Goal: Task Accomplishment & Management: Complete application form

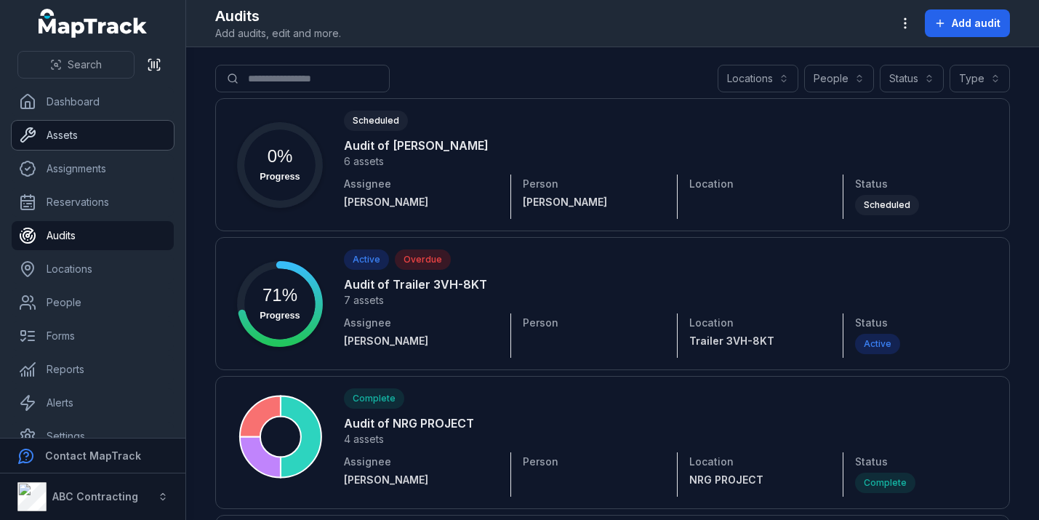
click at [67, 136] on link "Assets" at bounding box center [93, 135] width 162 height 29
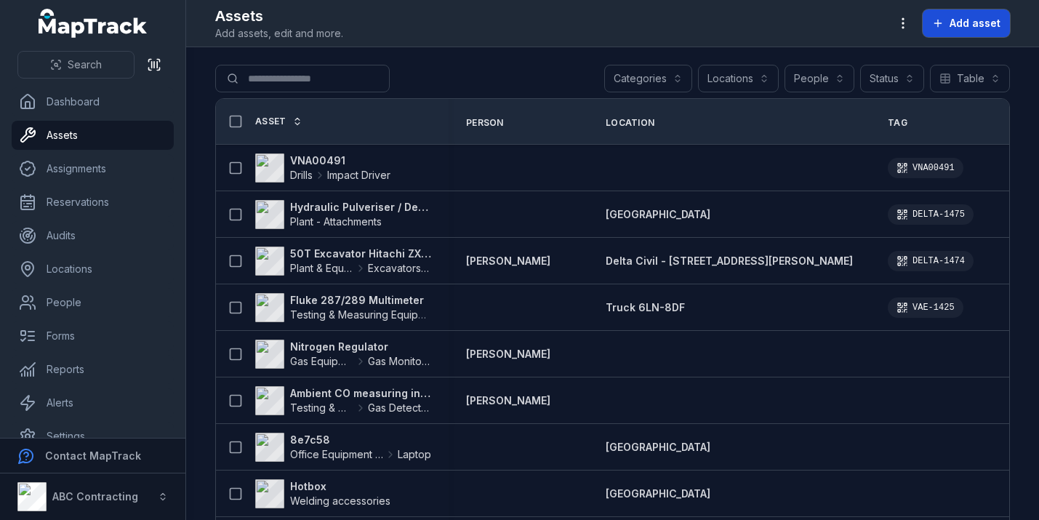
click at [962, 26] on span "Add asset" at bounding box center [975, 23] width 51 height 15
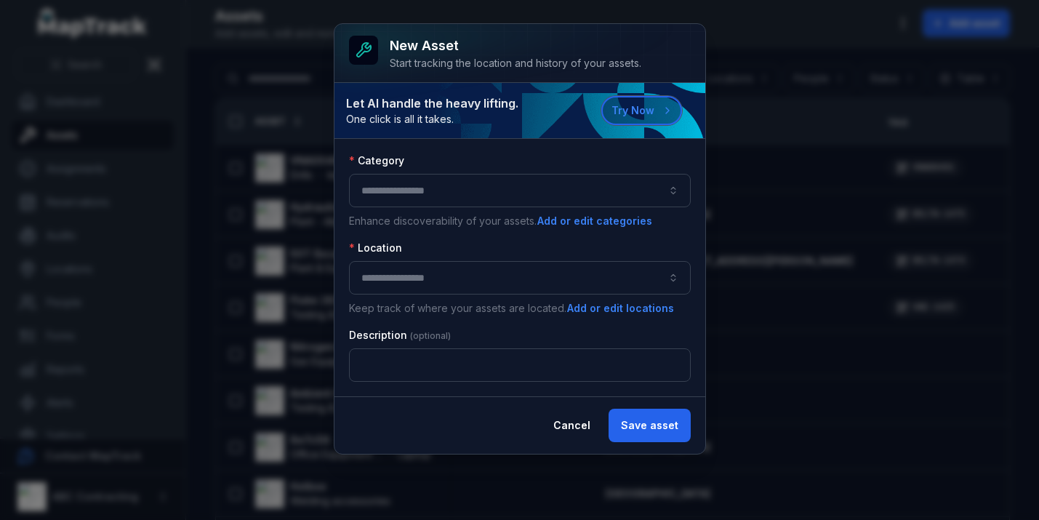
click at [653, 114] on button "Try Now" at bounding box center [641, 110] width 81 height 29
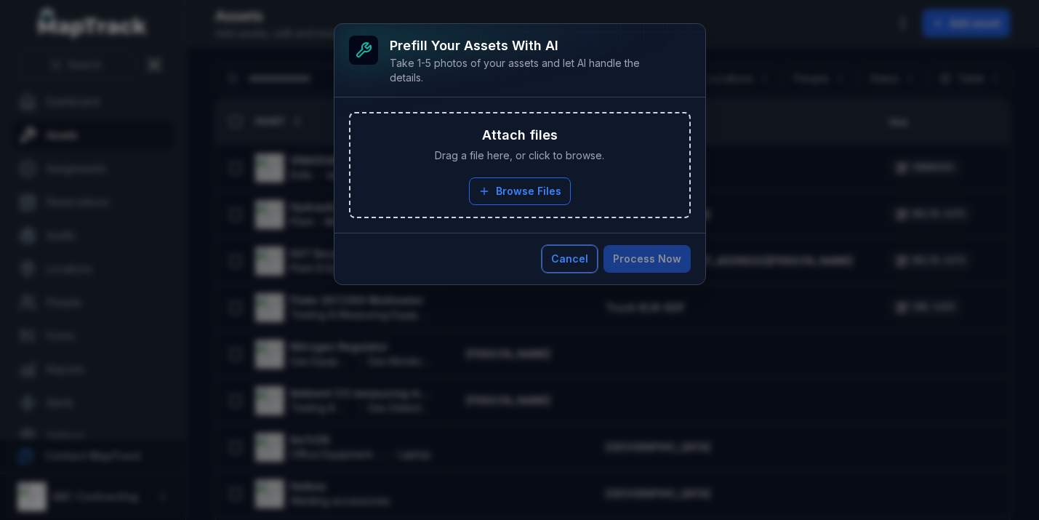
click at [572, 254] on button "Cancel" at bounding box center [570, 259] width 56 height 28
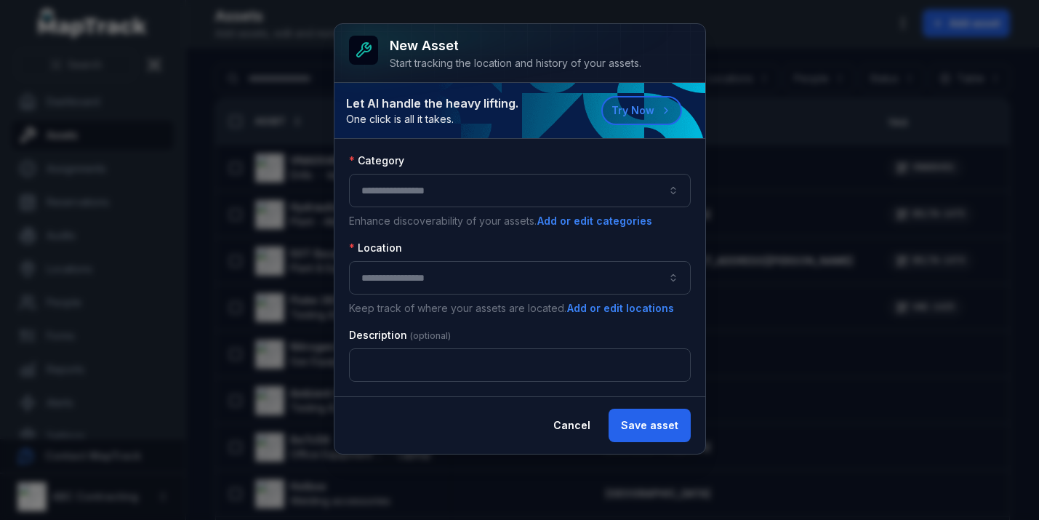
click at [522, 201] on button "button" at bounding box center [520, 190] width 342 height 33
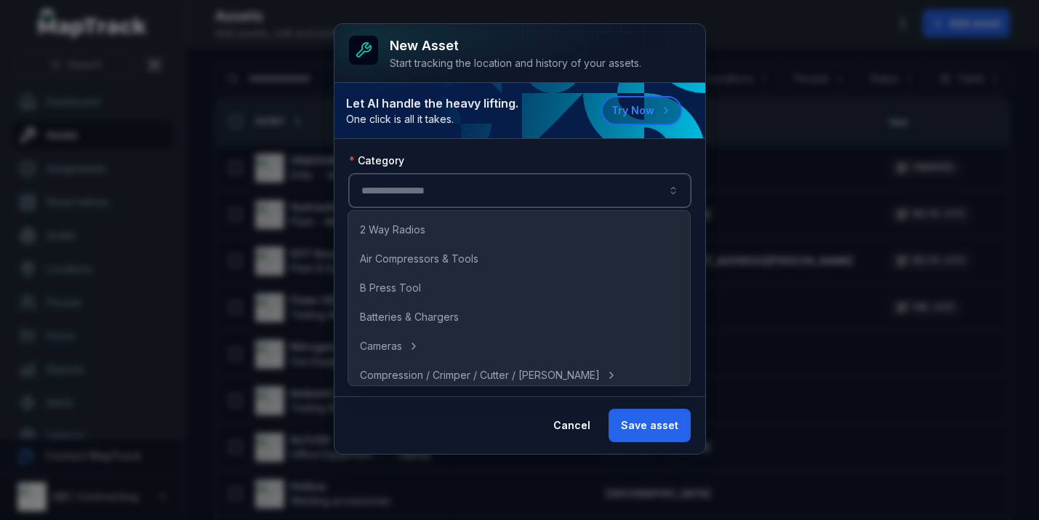
click at [529, 184] on button "button" at bounding box center [520, 190] width 342 height 33
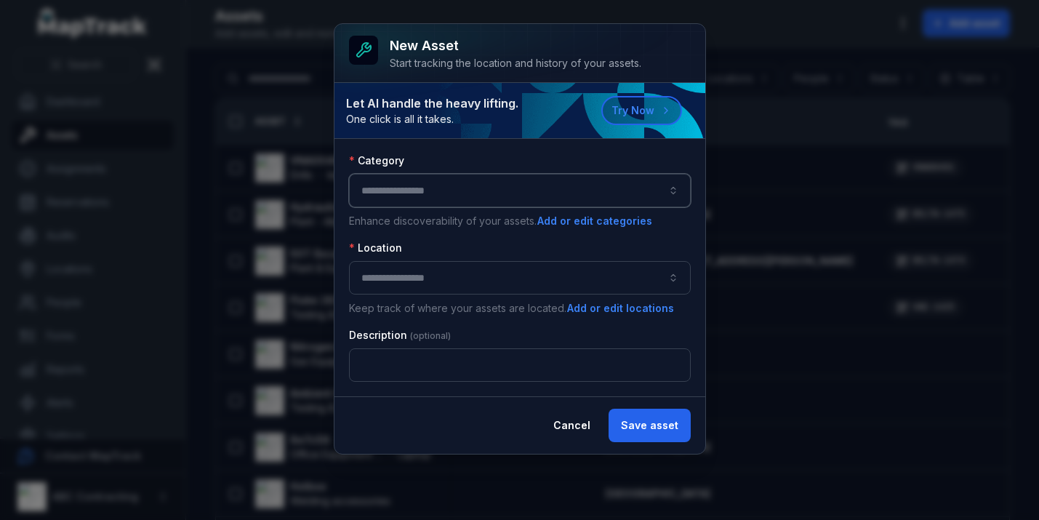
click at [494, 200] on button "button" at bounding box center [520, 190] width 342 height 33
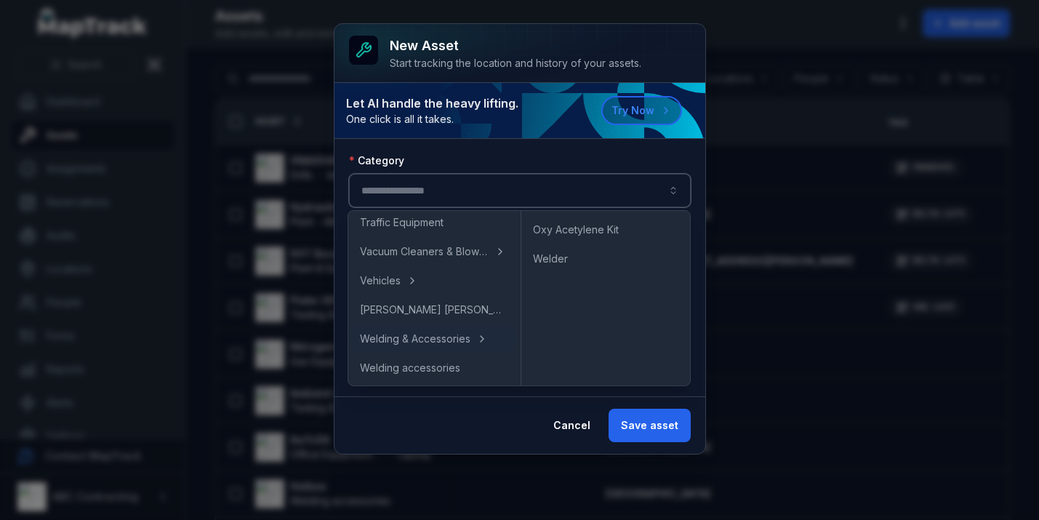
scroll to position [1201, 0]
click at [569, 428] on button "Cancel" at bounding box center [572, 425] width 62 height 33
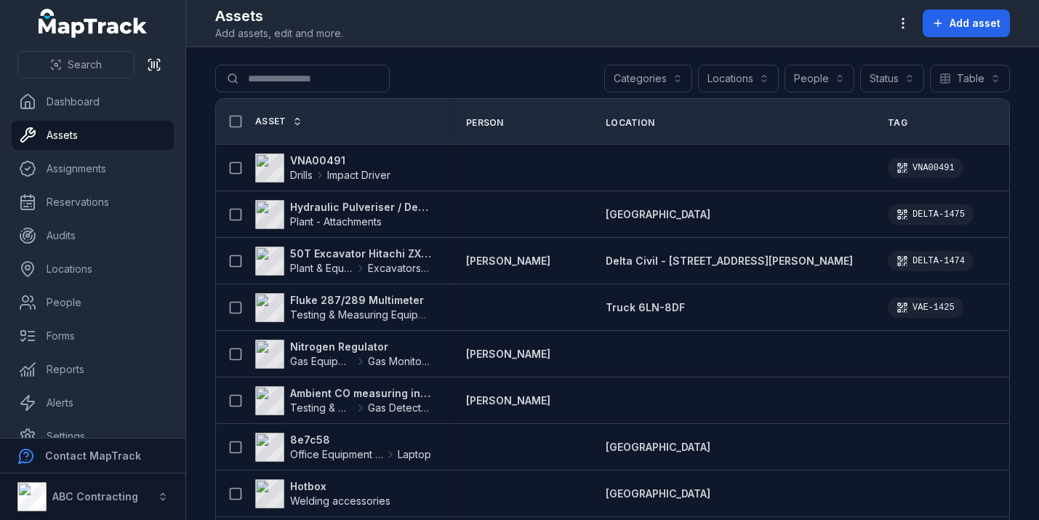
click at [751, 80] on button "Locations" at bounding box center [738, 79] width 81 height 28
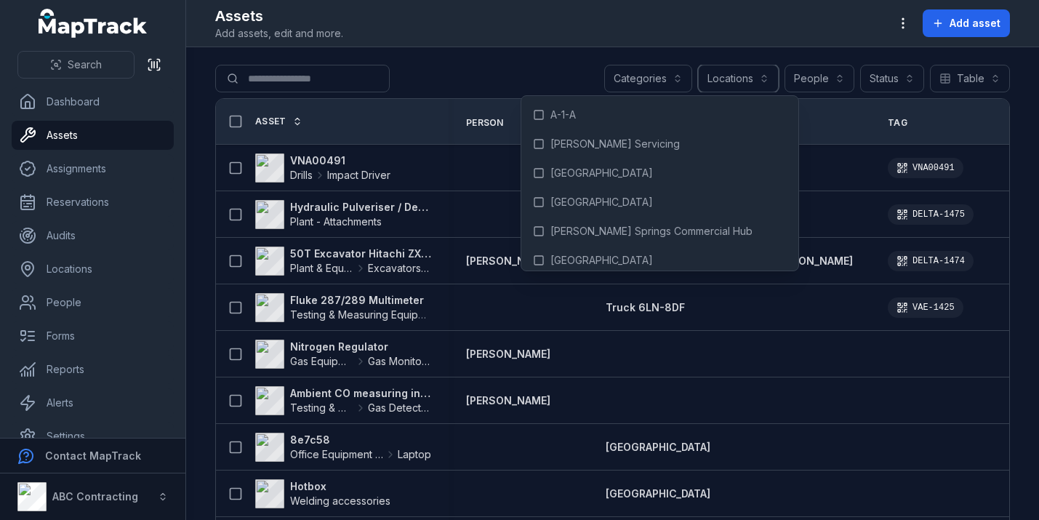
click at [751, 80] on button "Locations" at bounding box center [738, 79] width 81 height 28
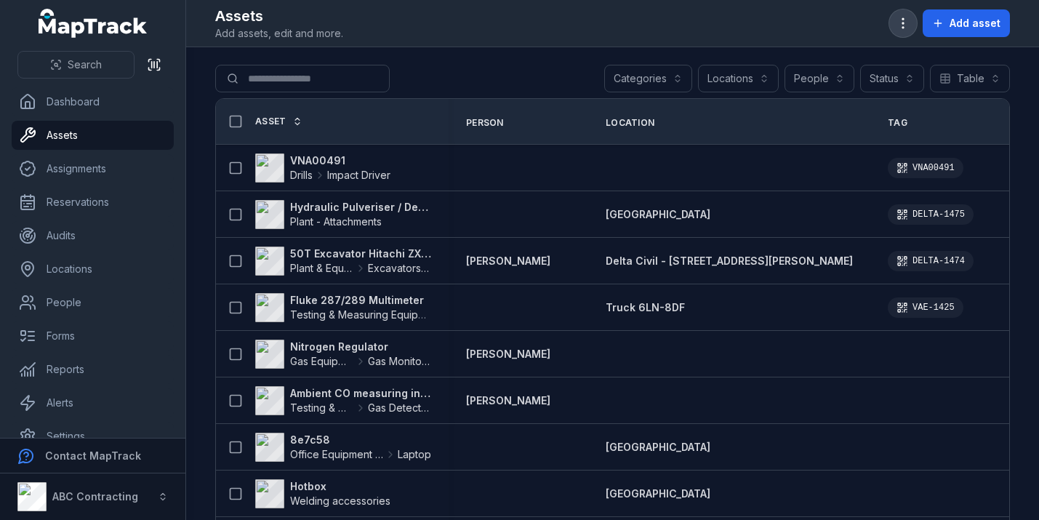
click at [914, 23] on button "button" at bounding box center [903, 23] width 28 height 28
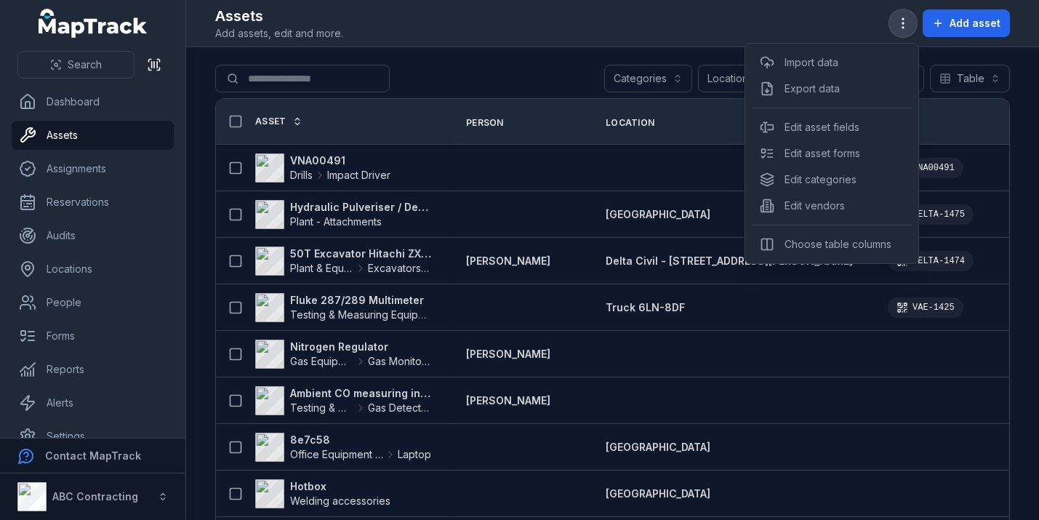
click at [914, 23] on button "button" at bounding box center [903, 23] width 28 height 28
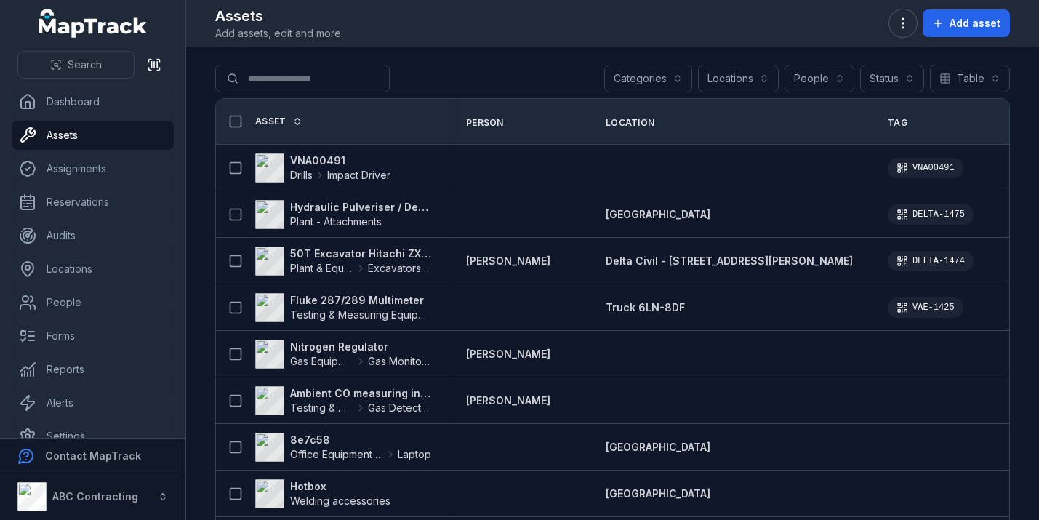
click at [675, 79] on button "Categories" at bounding box center [648, 79] width 88 height 28
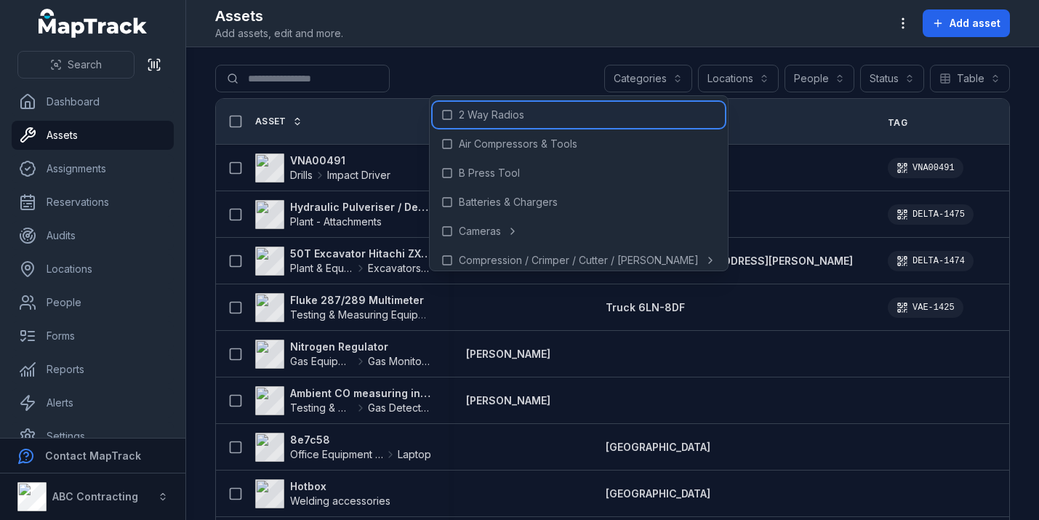
click at [452, 121] on div "2 Way Radios" at bounding box center [579, 115] width 292 height 26
click at [763, 73] on button "Locations" at bounding box center [738, 79] width 81 height 28
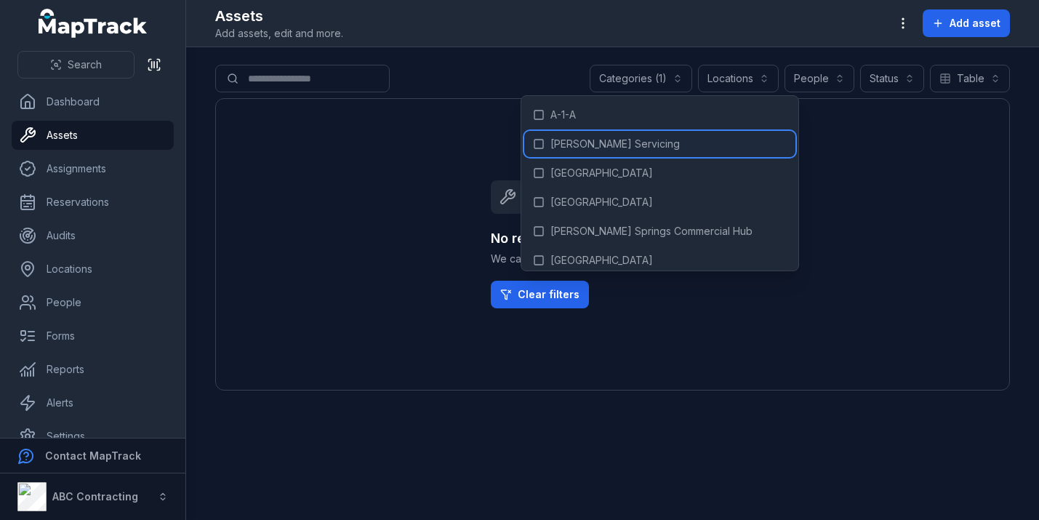
click at [534, 140] on rect at bounding box center [538, 144] width 9 height 9
click at [534, 147] on rect at bounding box center [538, 144] width 9 height 9
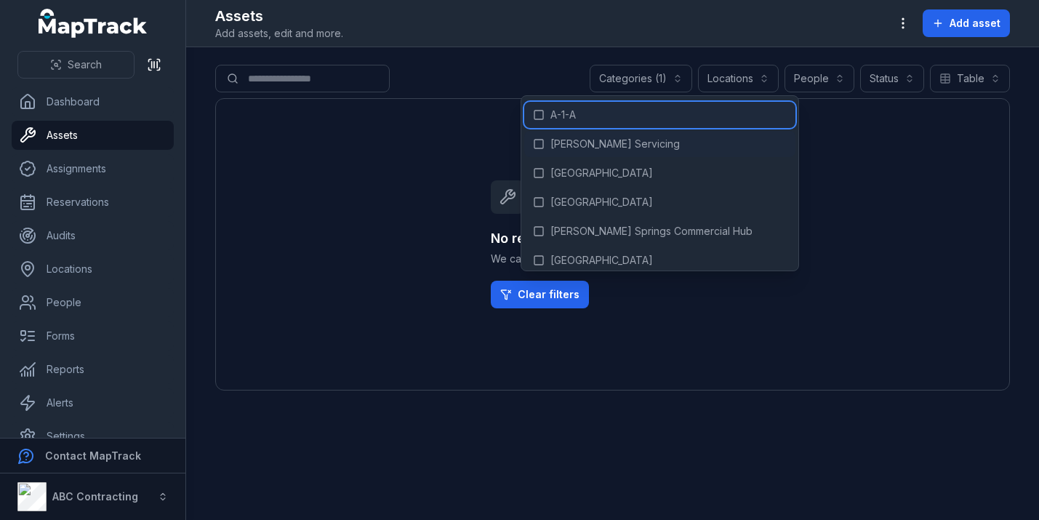
click at [539, 113] on icon at bounding box center [539, 115] width 12 height 12
click at [538, 116] on icon at bounding box center [539, 115] width 12 height 12
click at [657, 81] on button "Categories (1)" at bounding box center [641, 79] width 103 height 28
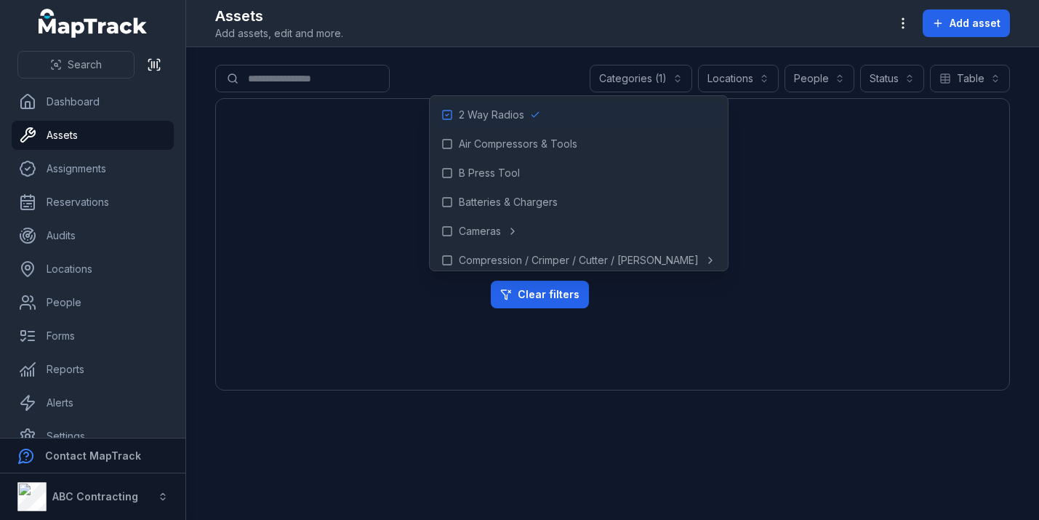
click at [426, 116] on div "No results found We can't find anything that matches your search. Clear filters" at bounding box center [612, 244] width 795 height 292
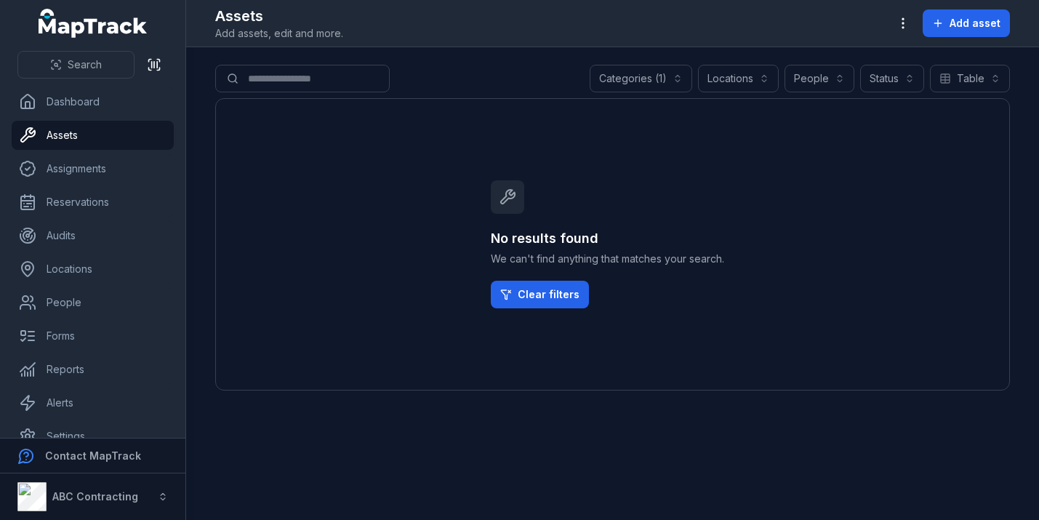
click at [457, 115] on div "No results found We can't find anything that matches your search. Clear filters" at bounding box center [612, 244] width 795 height 292
click at [633, 86] on button "Categories (1)" at bounding box center [641, 79] width 103 height 28
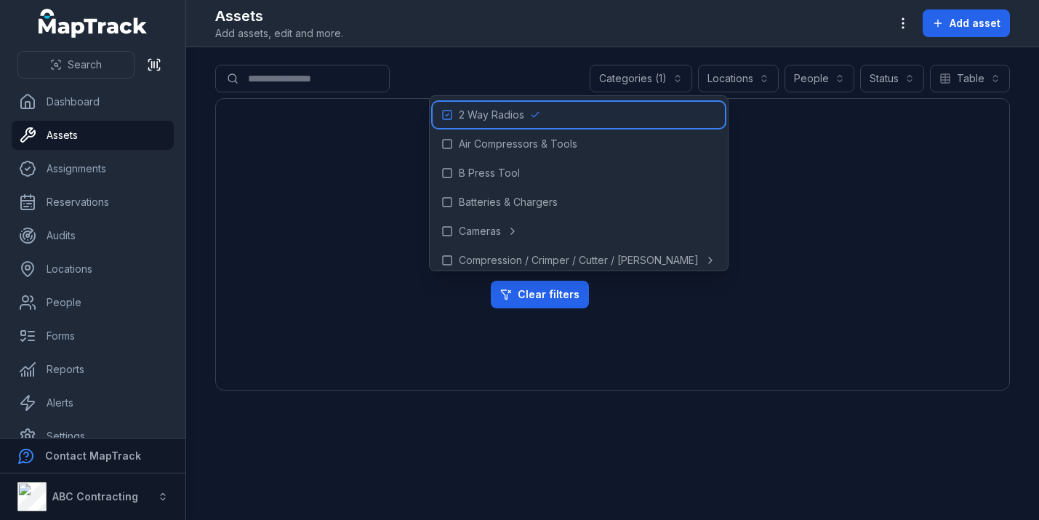
click at [494, 103] on div "2 Way Radios" at bounding box center [579, 115] width 292 height 26
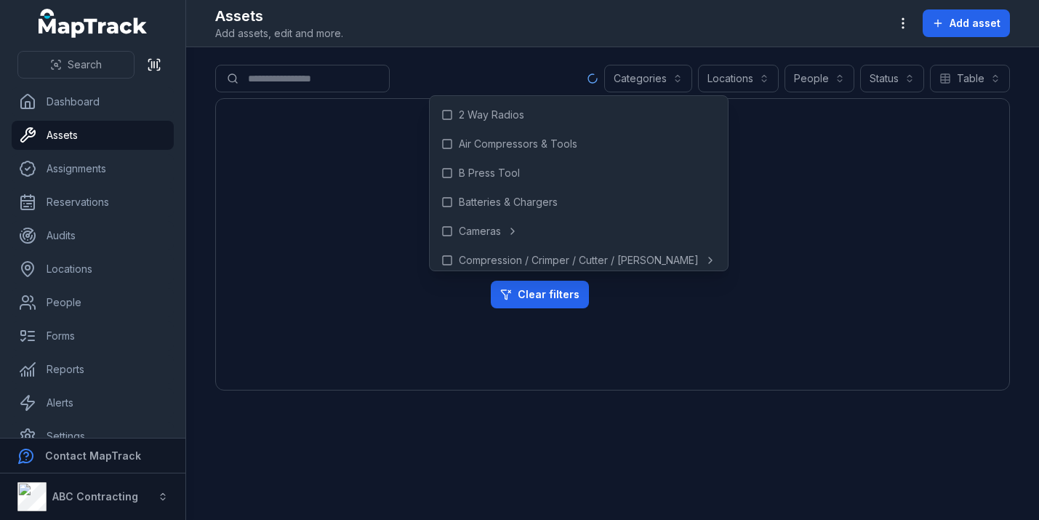
click at [858, 28] on div "Assets Add assets, edit and more. Add asset" at bounding box center [612, 23] width 795 height 35
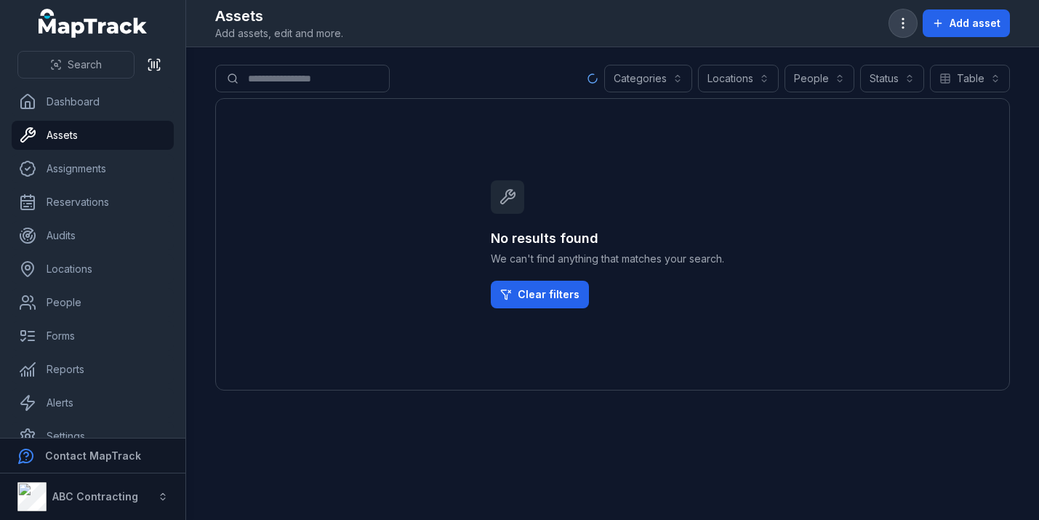
click at [911, 14] on button "button" at bounding box center [903, 23] width 28 height 28
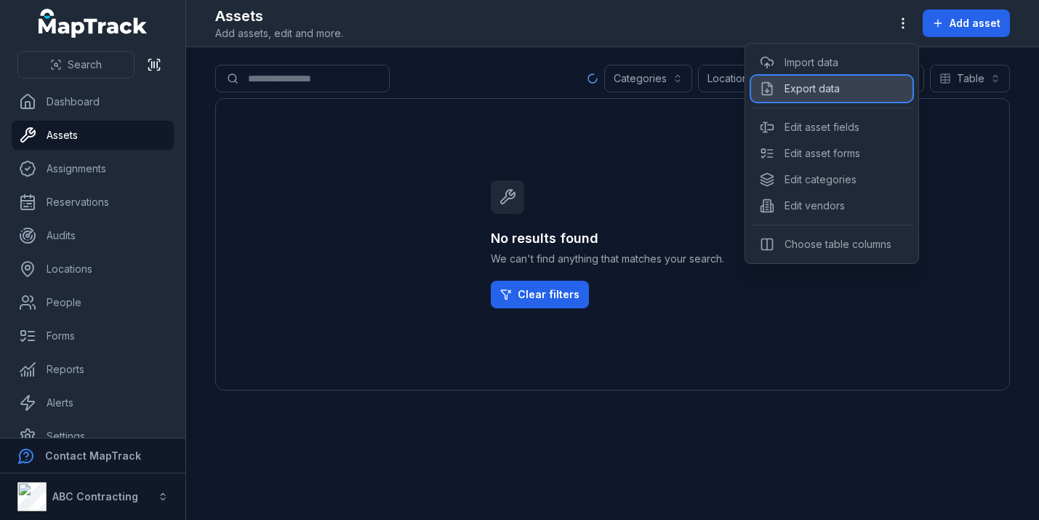
click at [834, 89] on div "Export data" at bounding box center [831, 89] width 161 height 26
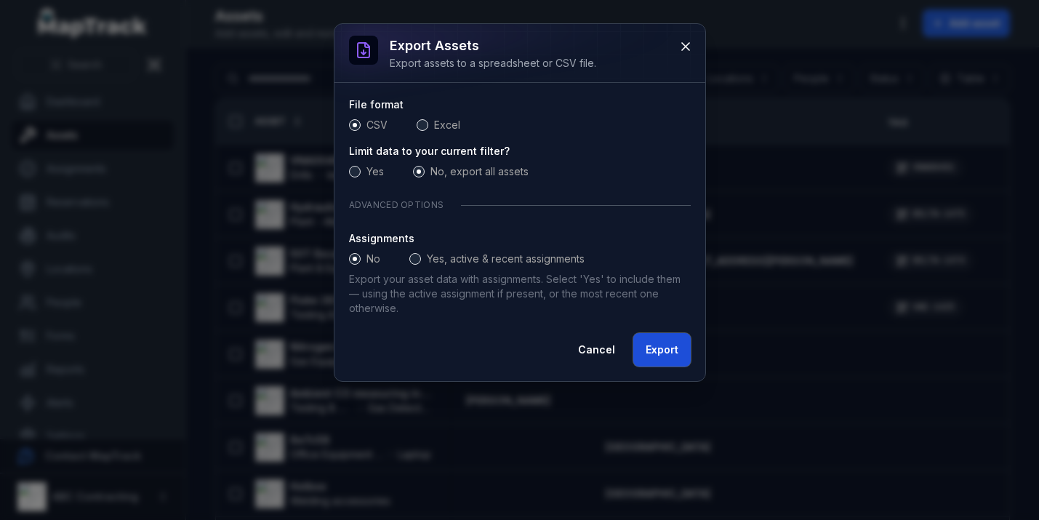
click at [675, 351] on button "Export" at bounding box center [661, 349] width 57 height 33
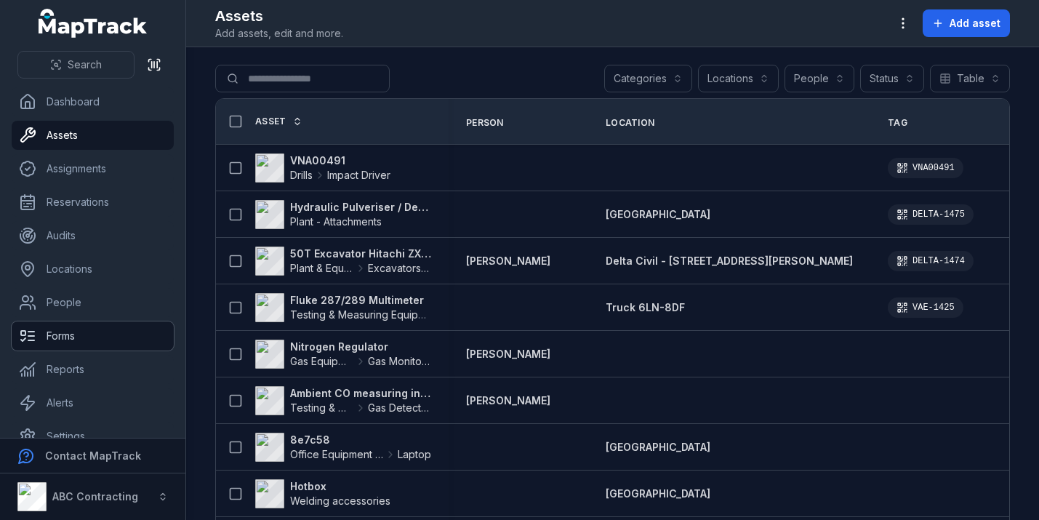
click at [68, 334] on link "Forms" at bounding box center [93, 335] width 162 height 29
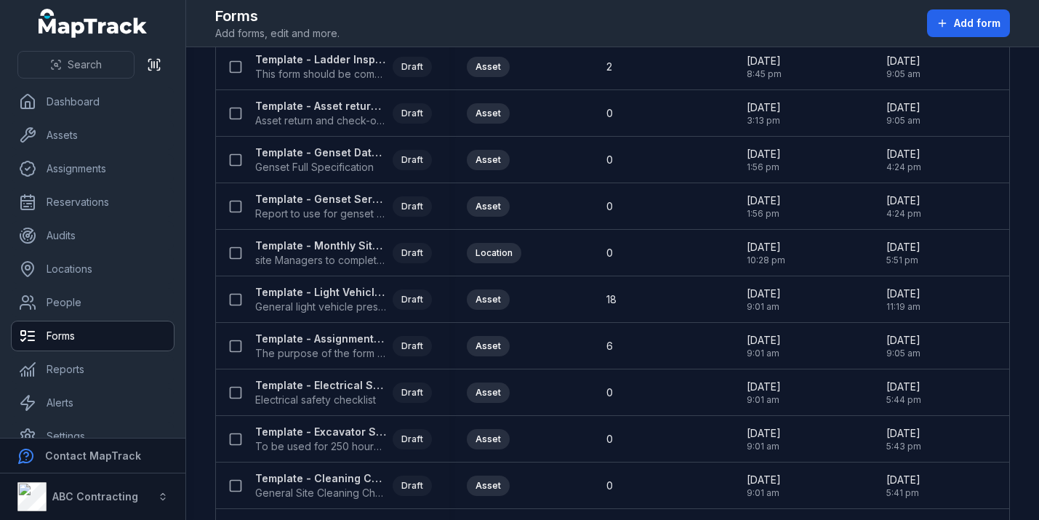
scroll to position [1212, 0]
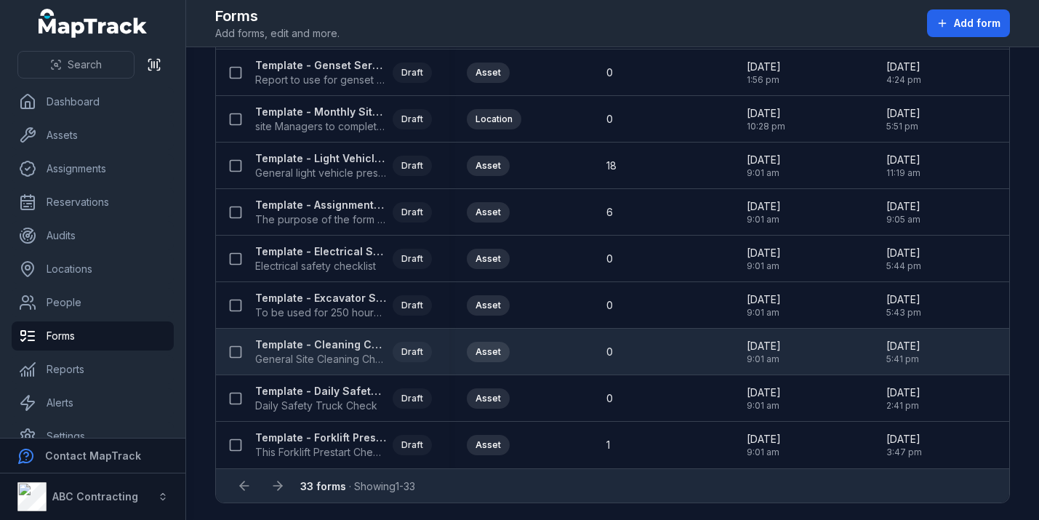
click at [330, 344] on strong "Template - Cleaning Checklist" at bounding box center [321, 344] width 132 height 15
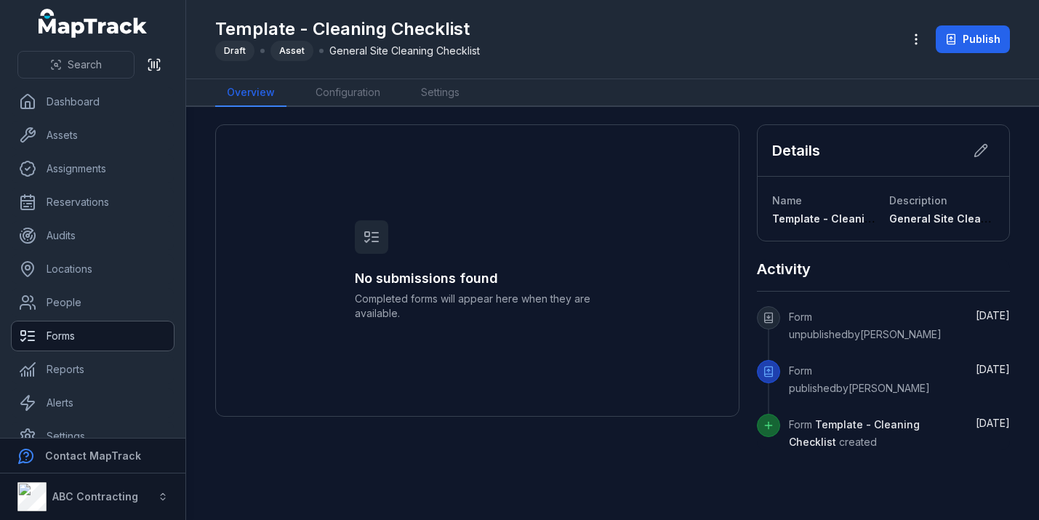
click at [85, 333] on link "Forms" at bounding box center [93, 335] width 162 height 29
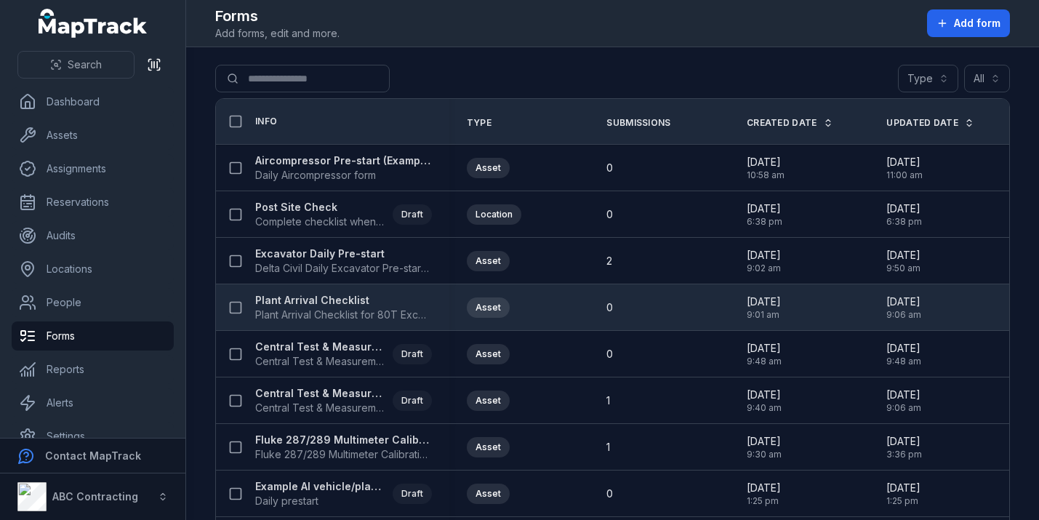
click at [299, 297] on strong "Plant Arrival Checklist" at bounding box center [343, 300] width 177 height 15
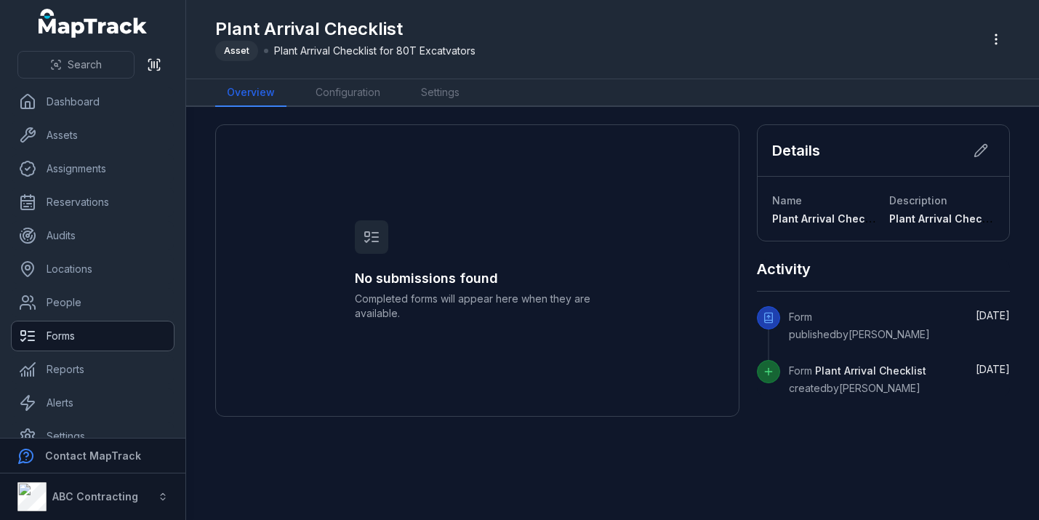
click at [76, 345] on link "Forms" at bounding box center [93, 335] width 162 height 29
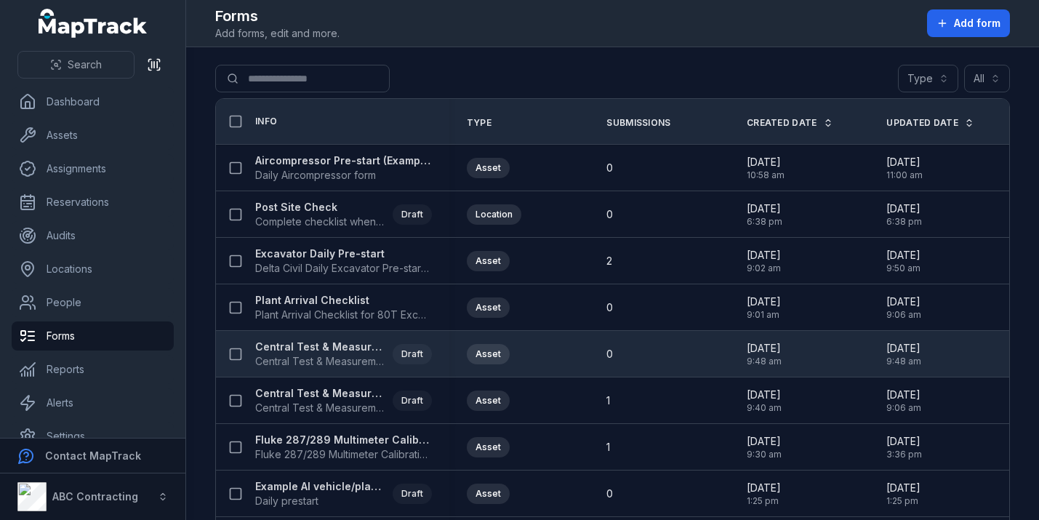
click at [276, 343] on strong "Central Test & Measurement IMTE Calibration Type 2" at bounding box center [321, 347] width 132 height 15
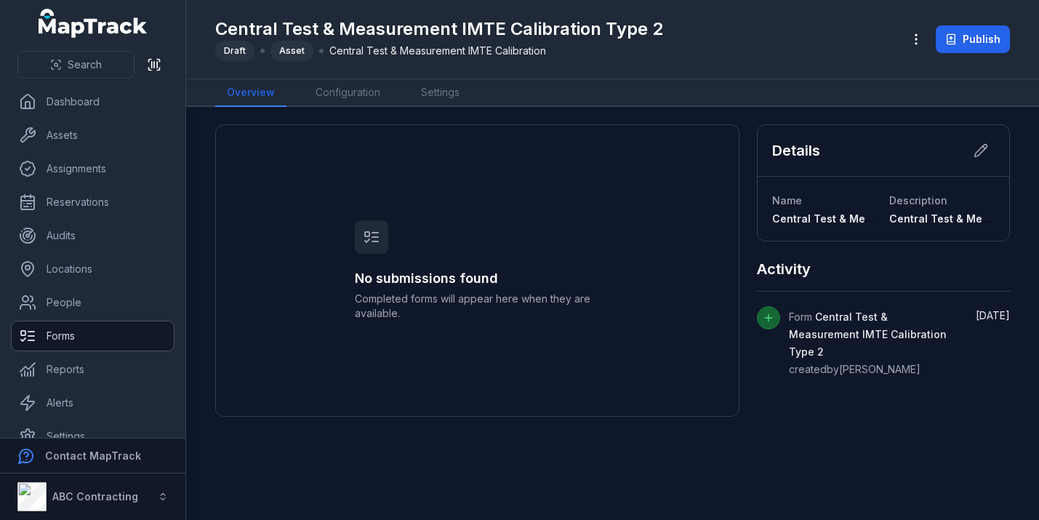
click at [111, 334] on link "Forms" at bounding box center [93, 335] width 162 height 29
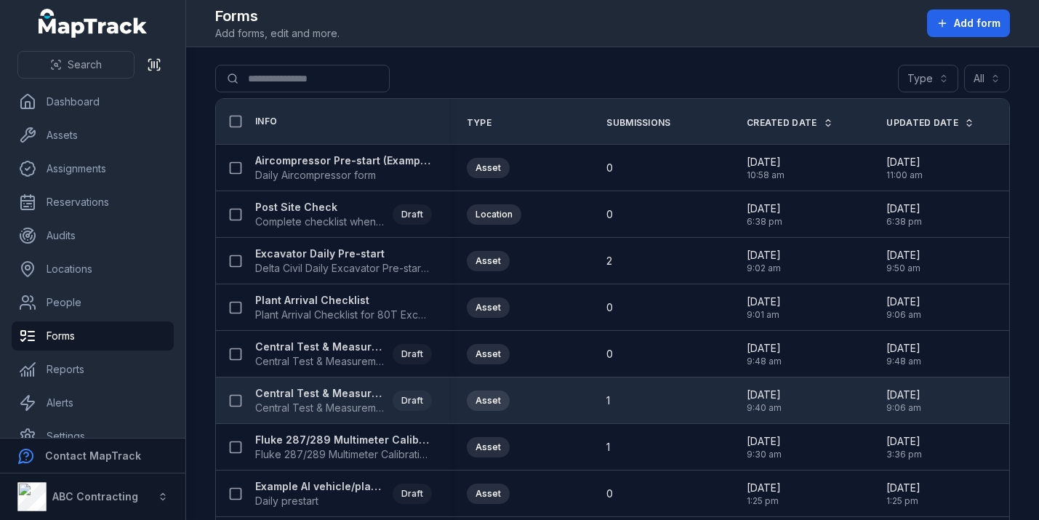
click at [281, 392] on strong "Central Test & Measurement IMTE Calibration" at bounding box center [321, 393] width 132 height 15
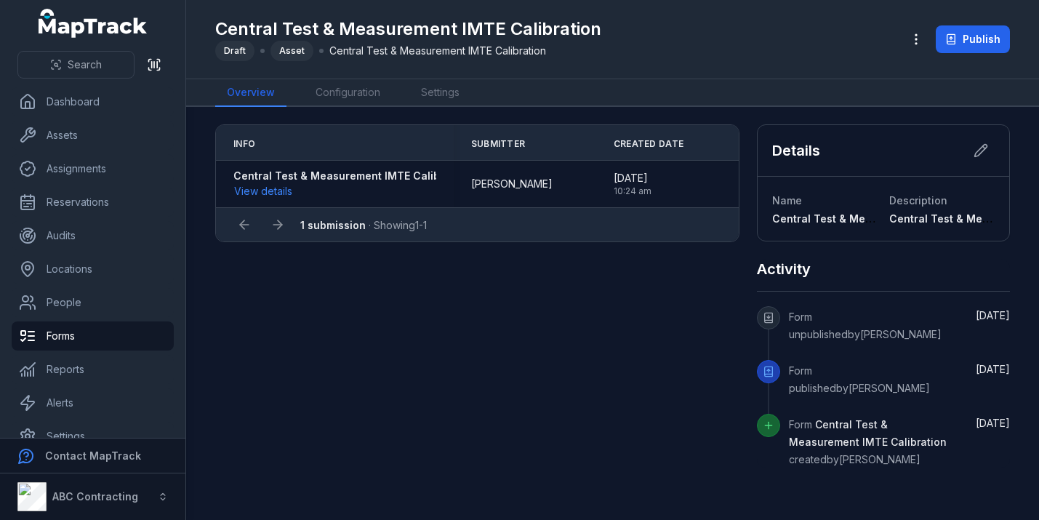
click at [343, 107] on main "Info Submitter Created Date Central Test & Measurement IMTE Calibration View de…" at bounding box center [612, 313] width 853 height 413
click at [358, 95] on link "Configuration" at bounding box center [348, 93] width 88 height 28
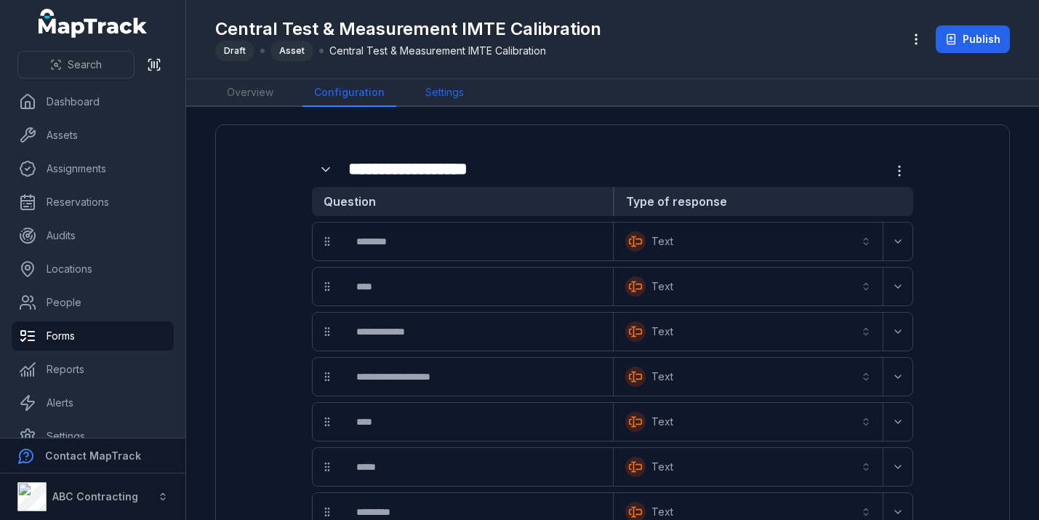
click at [438, 92] on link "Settings" at bounding box center [445, 93] width 62 height 28
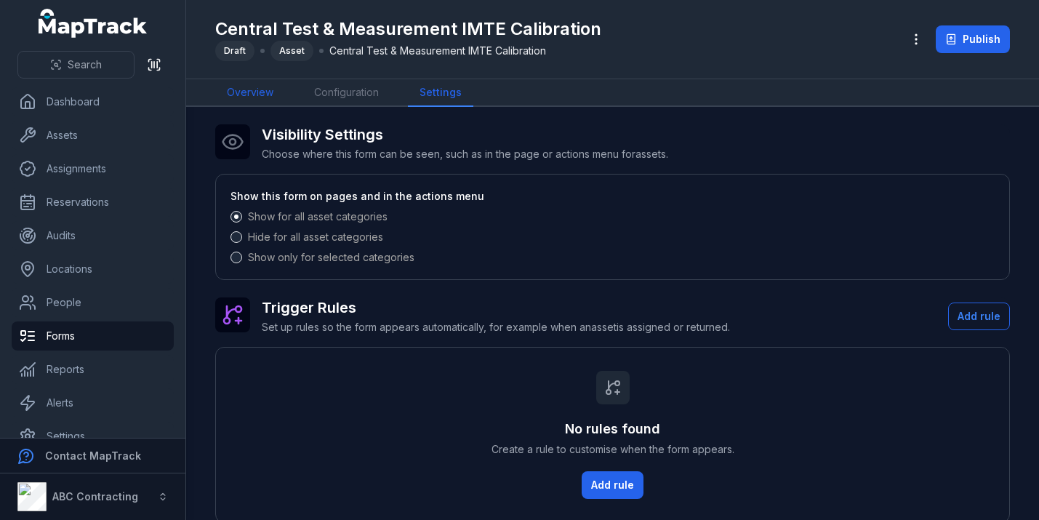
click at [241, 101] on link "Overview" at bounding box center [250, 93] width 70 height 28
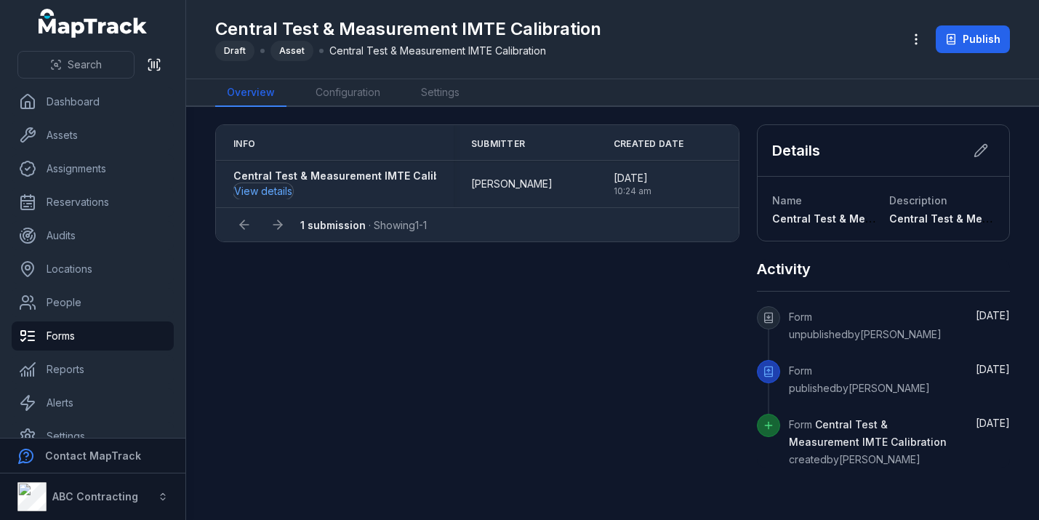
click at [270, 196] on button "View details" at bounding box center [263, 191] width 60 height 16
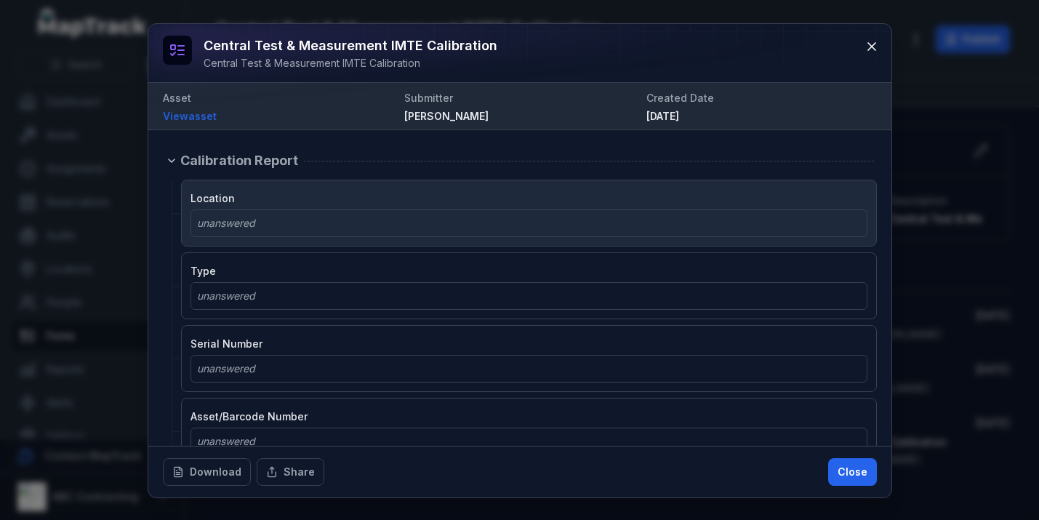
click at [241, 219] on span "unanswered" at bounding box center [226, 223] width 58 height 12
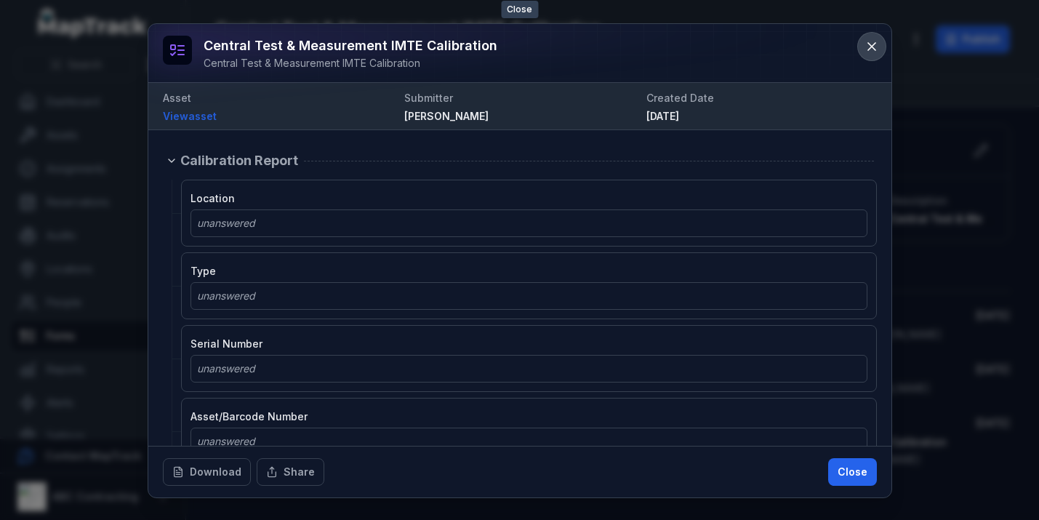
click at [878, 45] on icon at bounding box center [871, 46] width 15 height 15
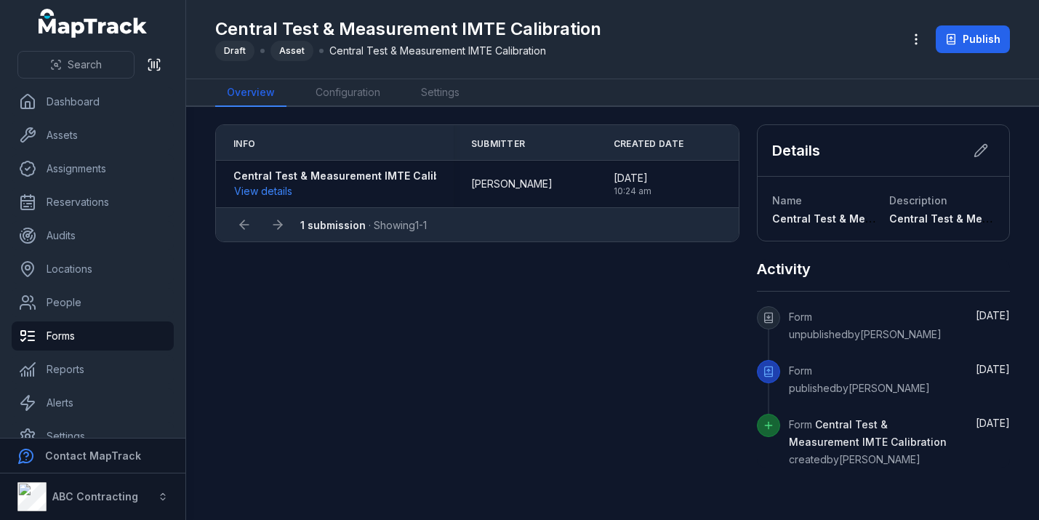
click at [324, 114] on main "Info Submitter Created Date Central Test & Measurement IMTE Calibration View de…" at bounding box center [612, 313] width 853 height 413
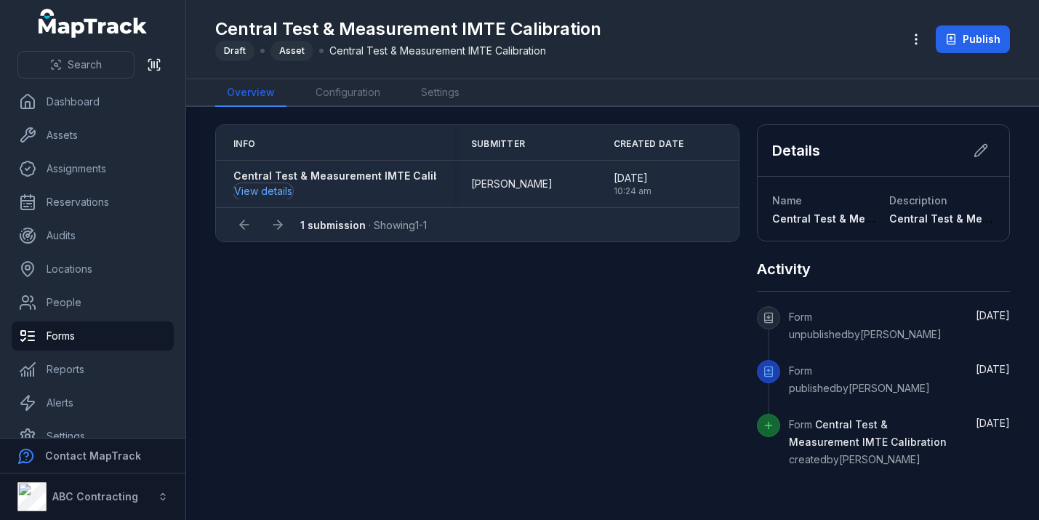
click at [271, 191] on button "View details" at bounding box center [263, 191] width 60 height 16
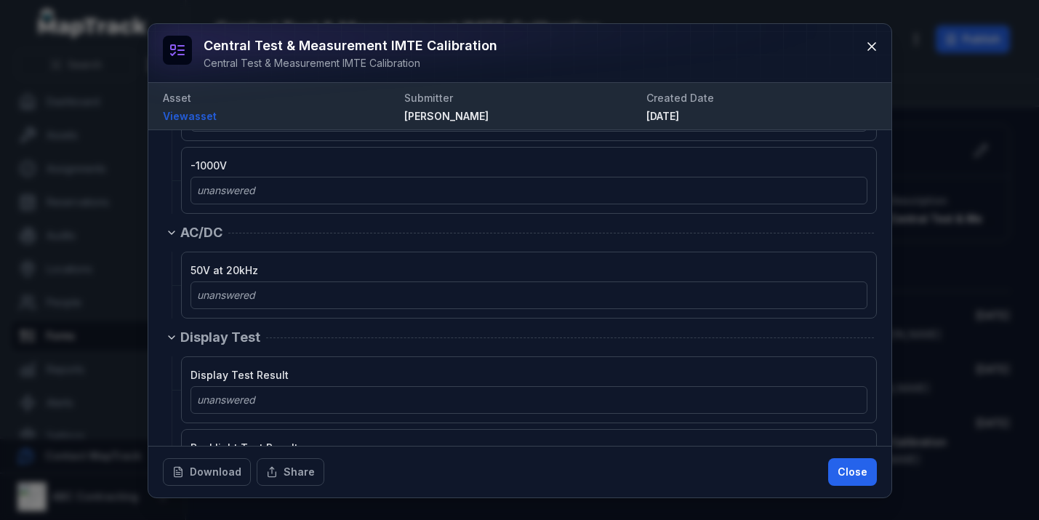
scroll to position [2881, 0]
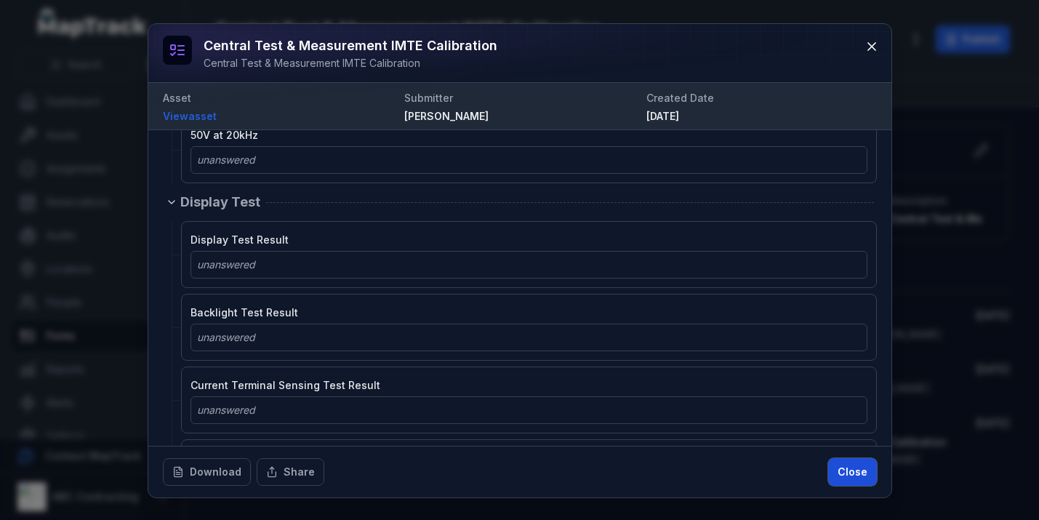
click at [848, 483] on button "Close" at bounding box center [852, 472] width 49 height 28
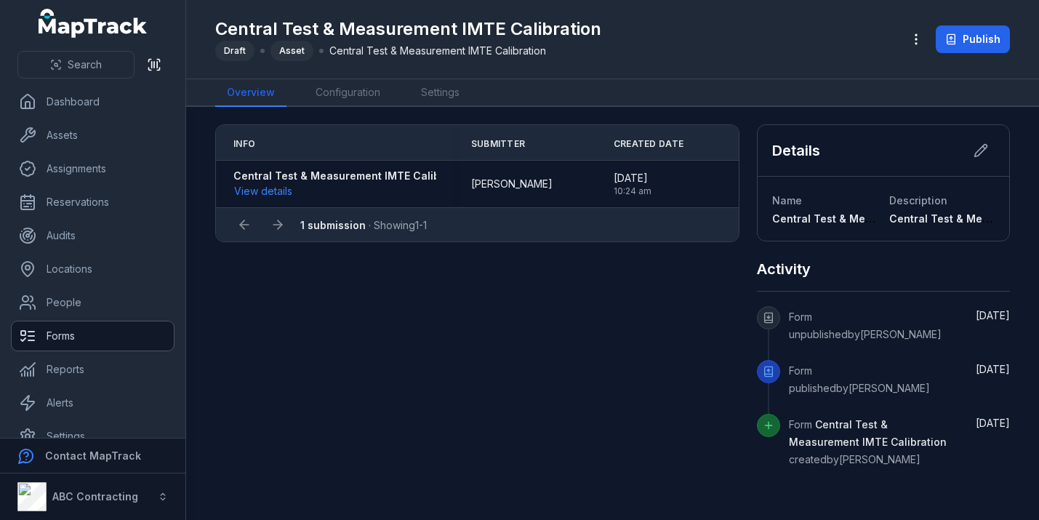
click at [113, 335] on link "Forms" at bounding box center [93, 335] width 162 height 29
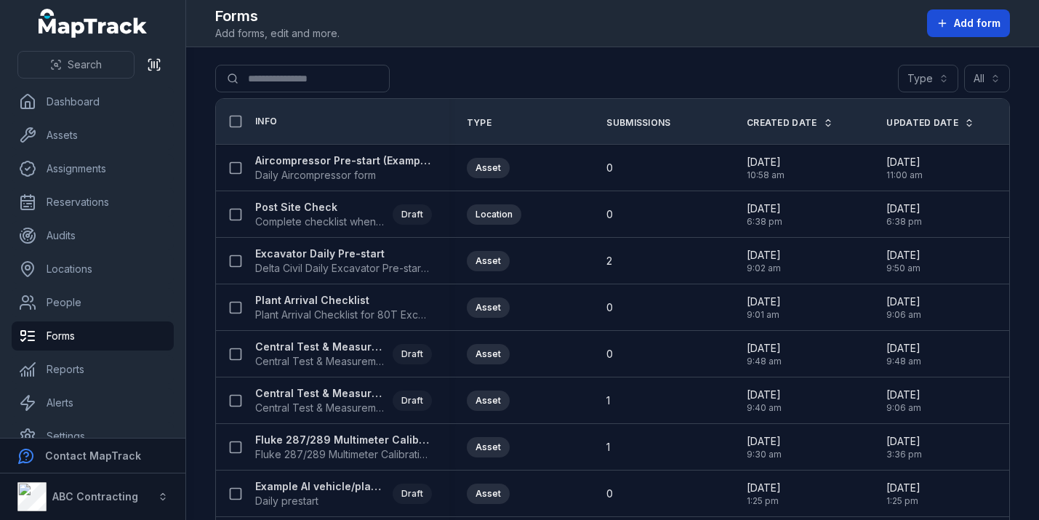
click at [955, 36] on div "Forms Add forms, edit and more. Add form" at bounding box center [612, 23] width 795 height 35
click at [959, 20] on span "Add form" at bounding box center [977, 23] width 47 height 15
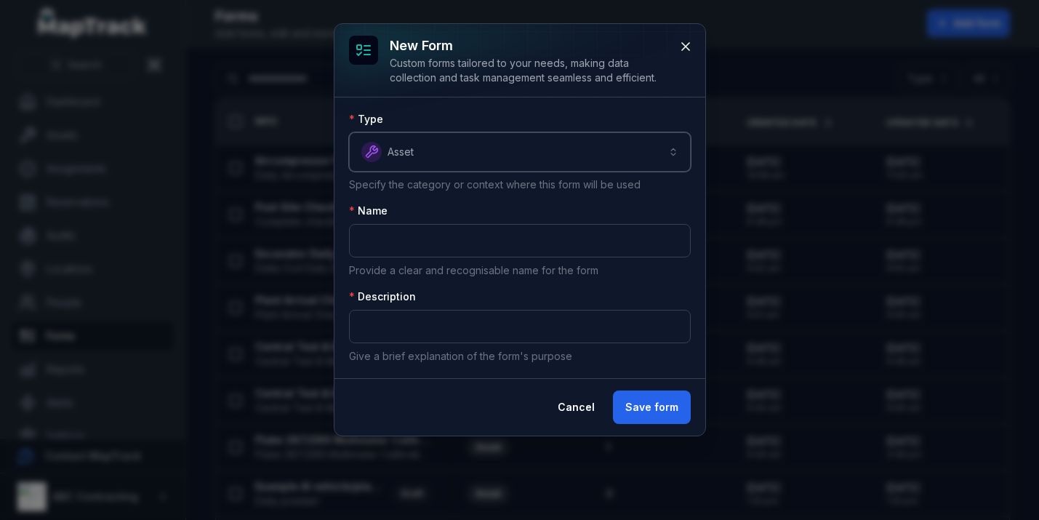
click at [613, 142] on button "Asset *****" at bounding box center [520, 151] width 342 height 39
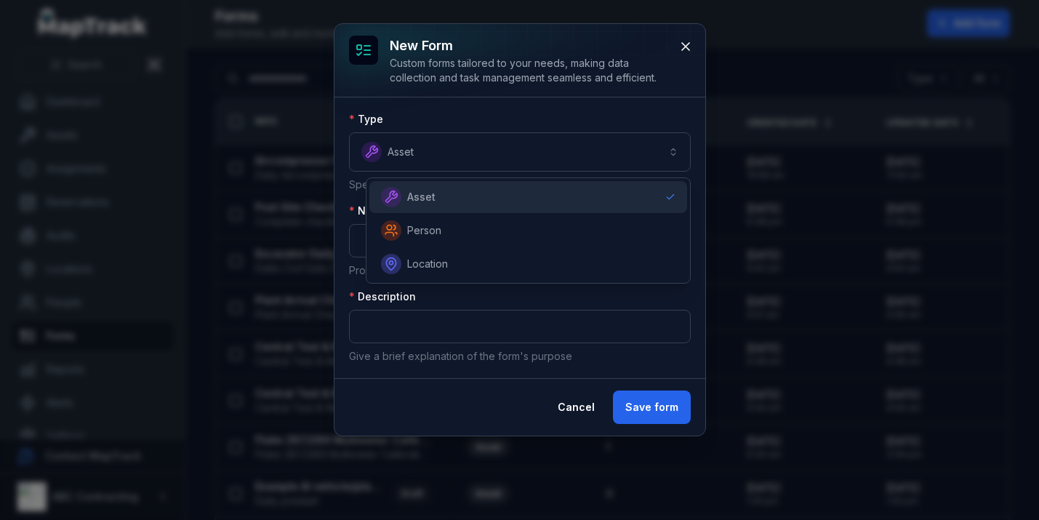
click at [497, 200] on div "Asset" at bounding box center [528, 197] width 294 height 20
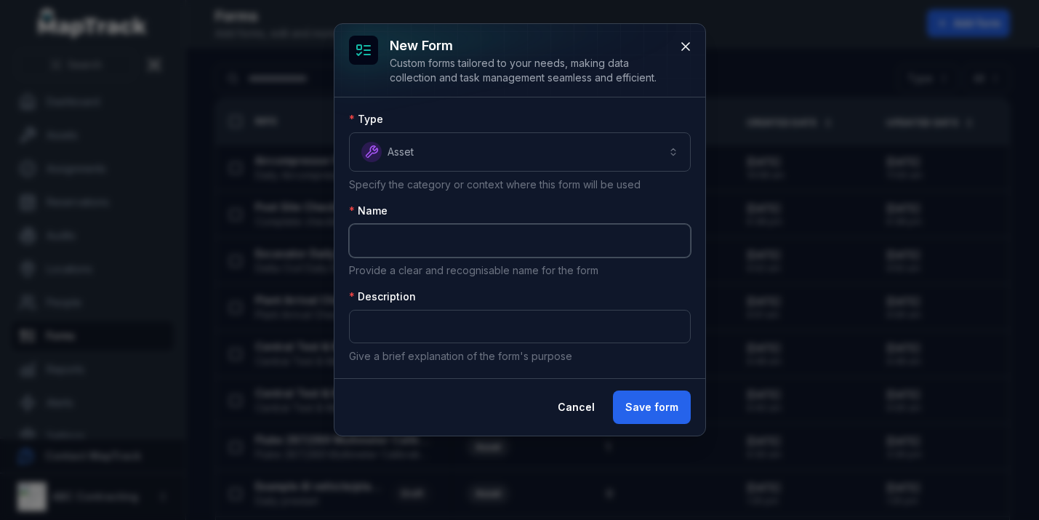
click at [469, 234] on input "text" at bounding box center [520, 240] width 342 height 33
click at [595, 251] on input "text" at bounding box center [520, 240] width 342 height 33
click at [579, 297] on div "Description" at bounding box center [520, 296] width 342 height 15
click at [681, 47] on icon at bounding box center [685, 46] width 15 height 15
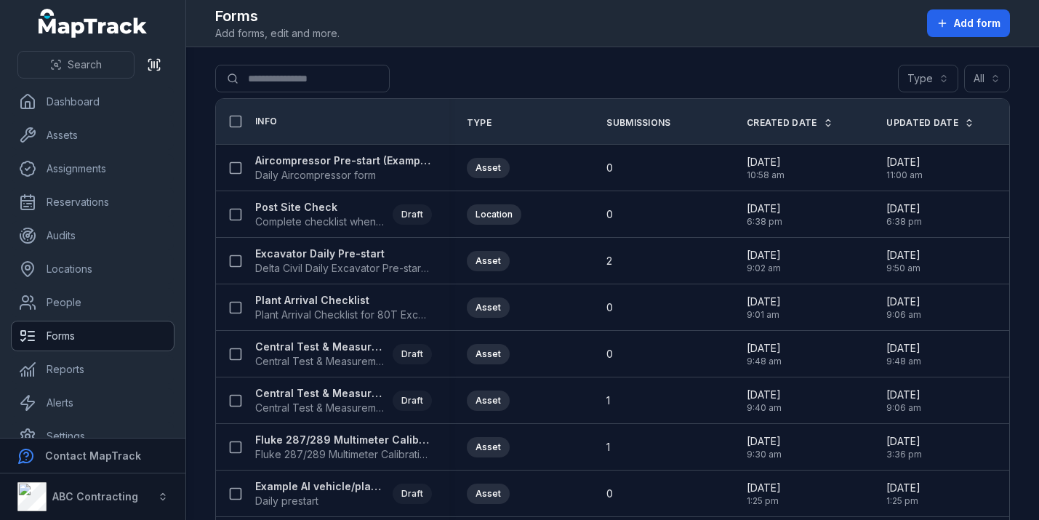
click at [65, 334] on link "Forms" at bounding box center [93, 335] width 162 height 29
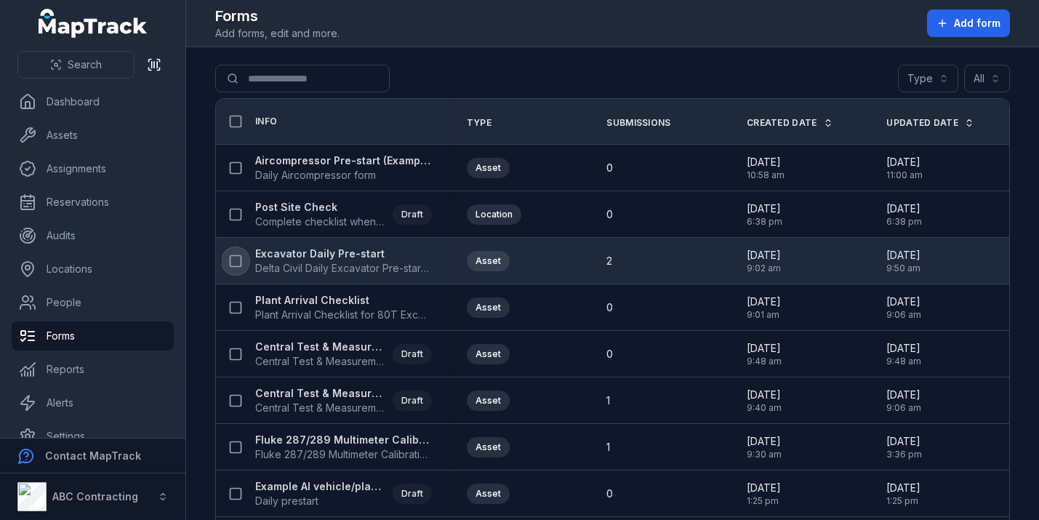
click at [236, 263] on icon at bounding box center [235, 261] width 15 height 15
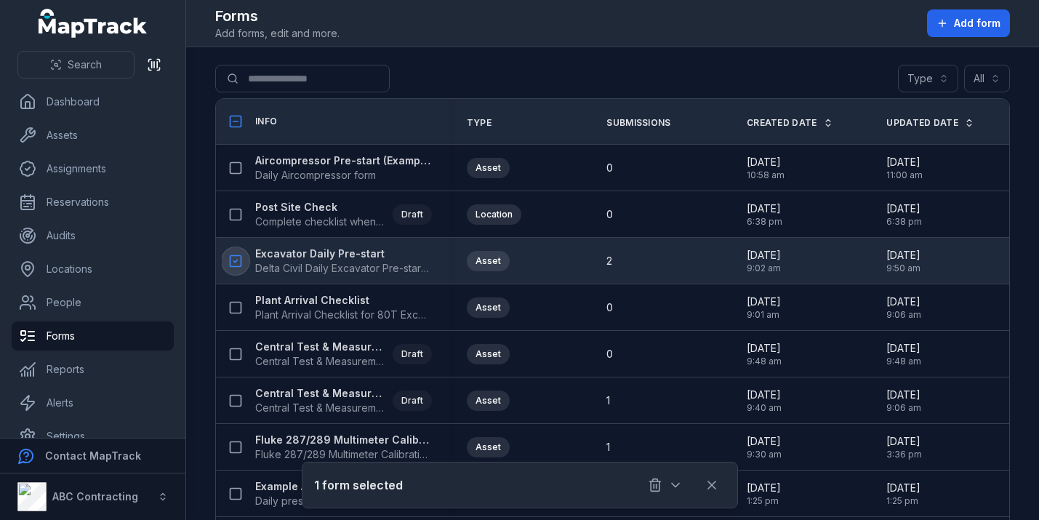
click at [237, 260] on icon at bounding box center [236, 261] width 4 height 2
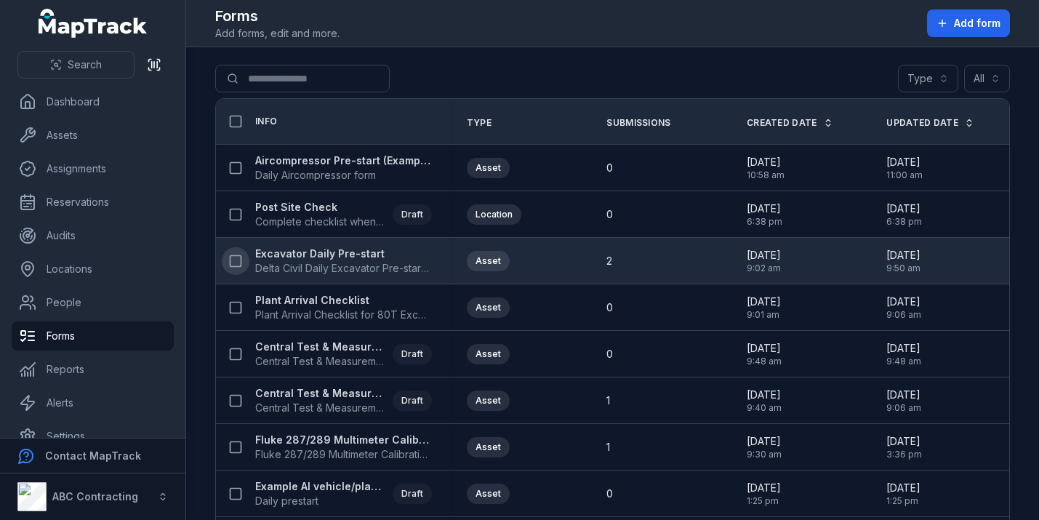
click at [304, 254] on strong "Excavator Daily Pre-start" at bounding box center [343, 253] width 177 height 15
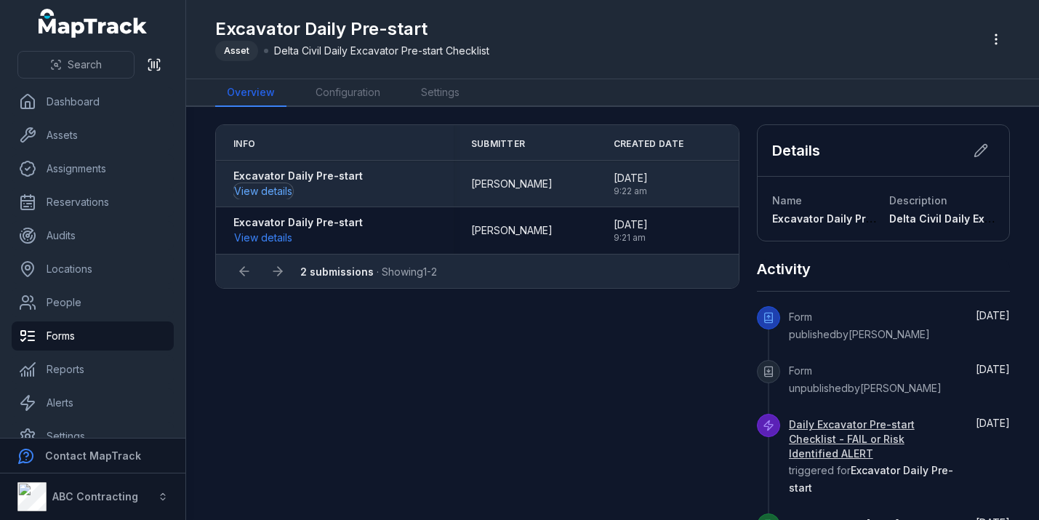
click at [248, 186] on button "View details" at bounding box center [263, 191] width 60 height 16
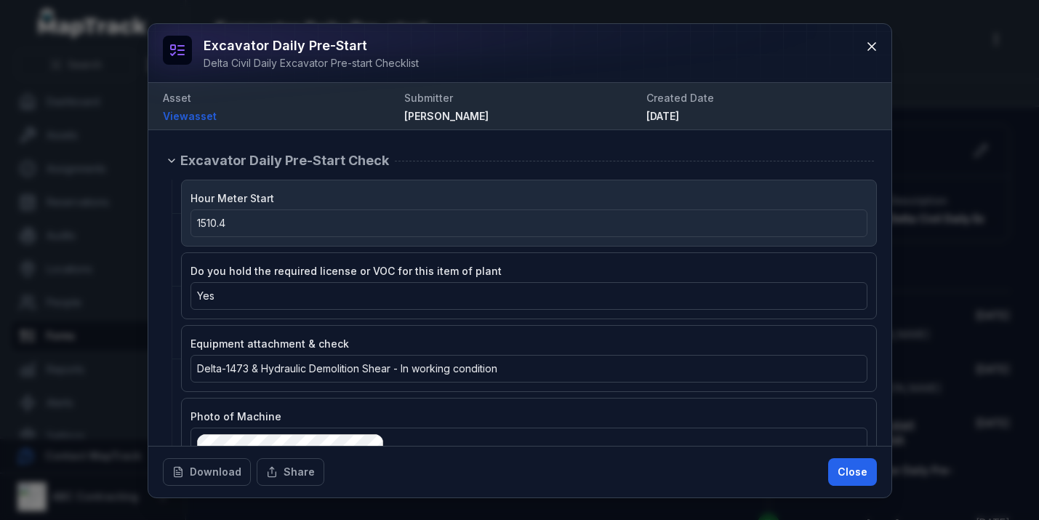
click at [237, 218] on div "1510.4" at bounding box center [529, 223] width 664 height 15
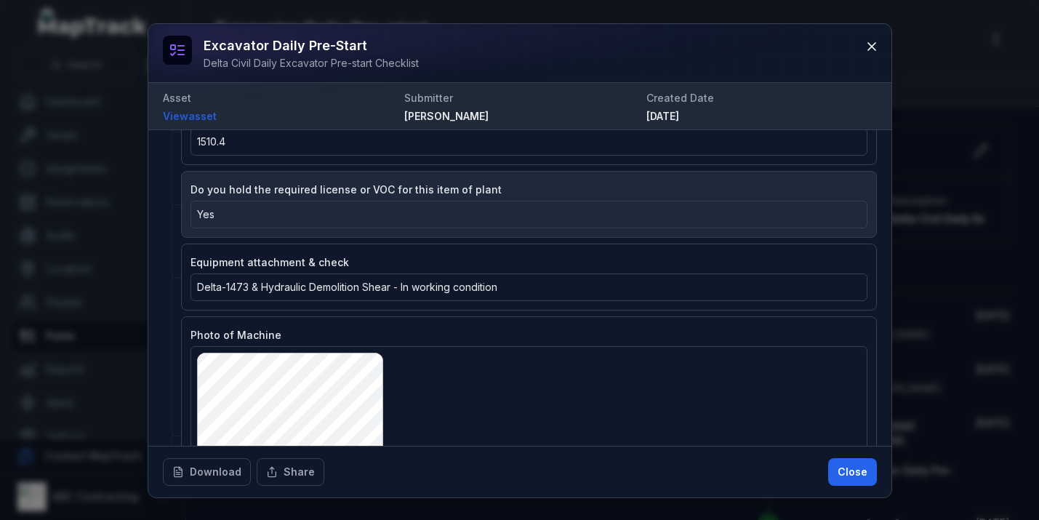
scroll to position [82, 0]
click at [222, 205] on div "Yes" at bounding box center [528, 214] width 677 height 28
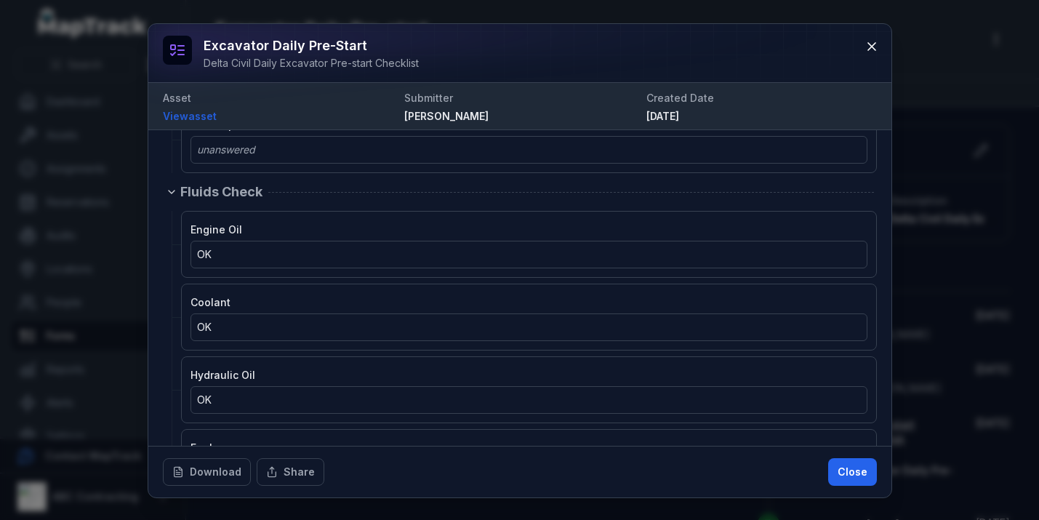
scroll to position [1197, 0]
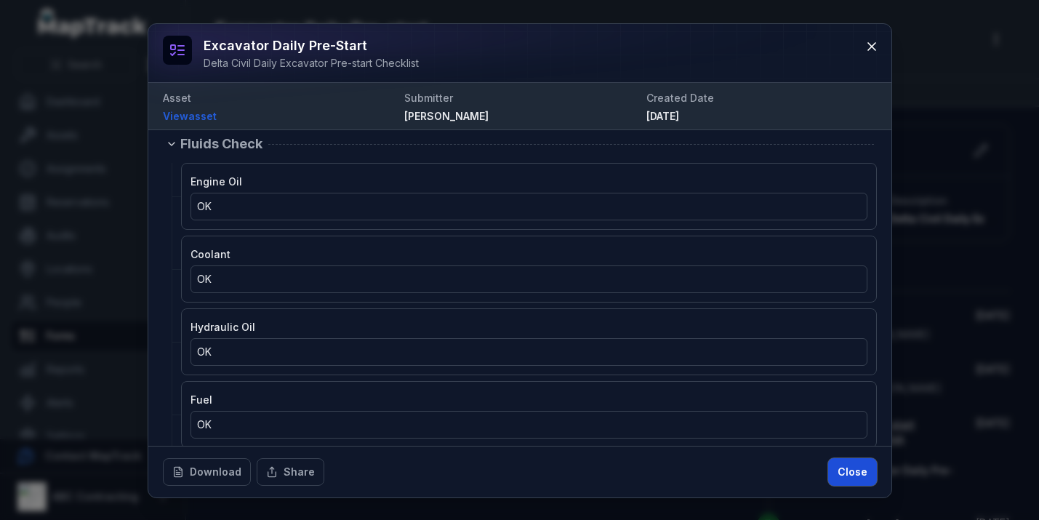
click at [848, 469] on button "Close" at bounding box center [852, 472] width 49 height 28
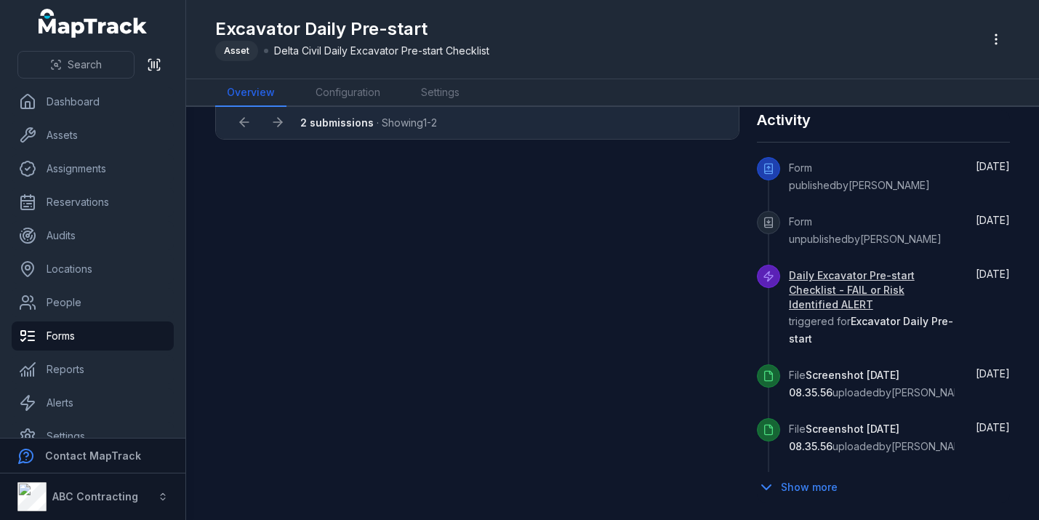
scroll to position [0, 0]
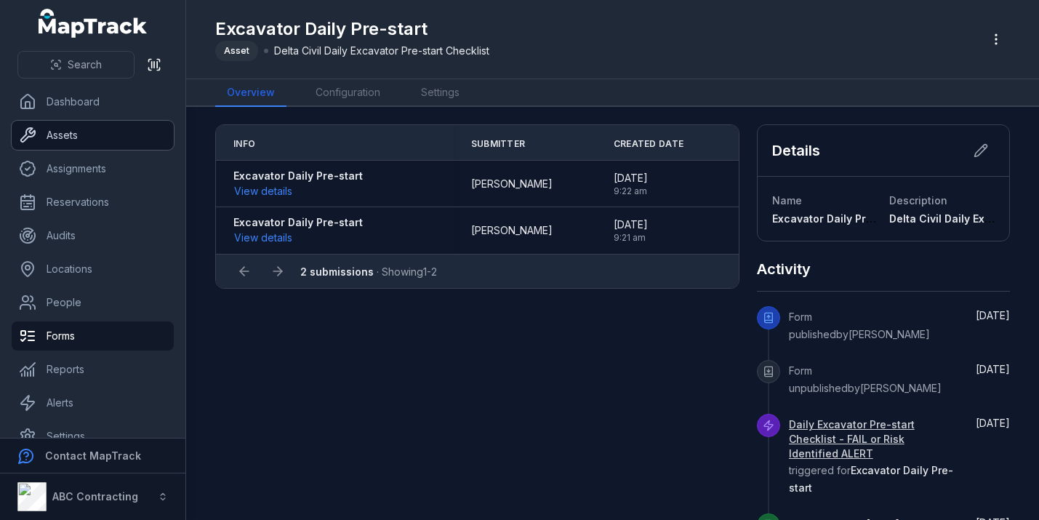
click at [54, 124] on link "Assets" at bounding box center [93, 135] width 162 height 29
click at [66, 95] on link "Dashboard" at bounding box center [93, 101] width 162 height 29
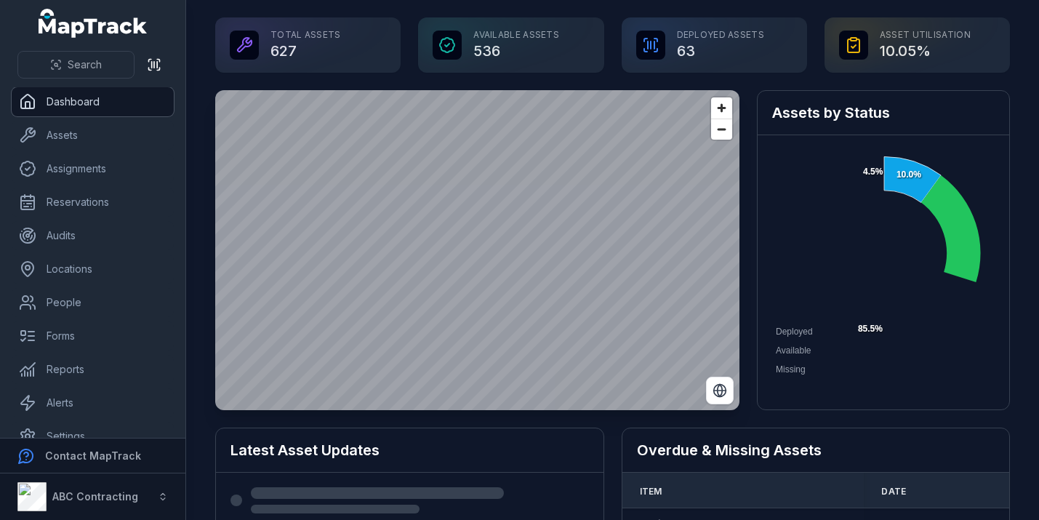
click at [61, 97] on link "Dashboard" at bounding box center [93, 101] width 162 height 29
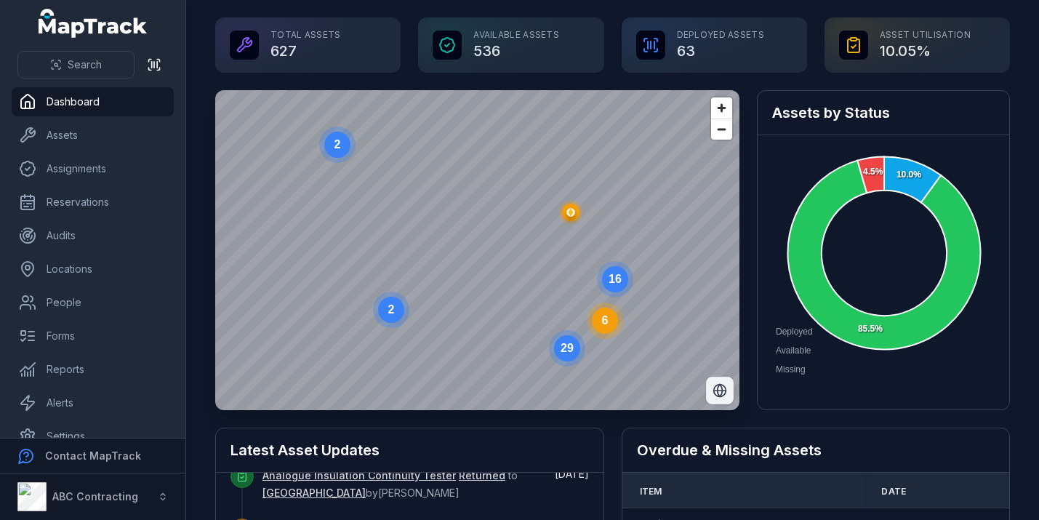
click at [719, 391] on icon "Switch to Satellite View" at bounding box center [720, 390] width 15 height 15
click at [719, 391] on icon "Switch to Map View" at bounding box center [720, 390] width 15 height 15
click at [607, 328] on circle at bounding box center [605, 321] width 26 height 26
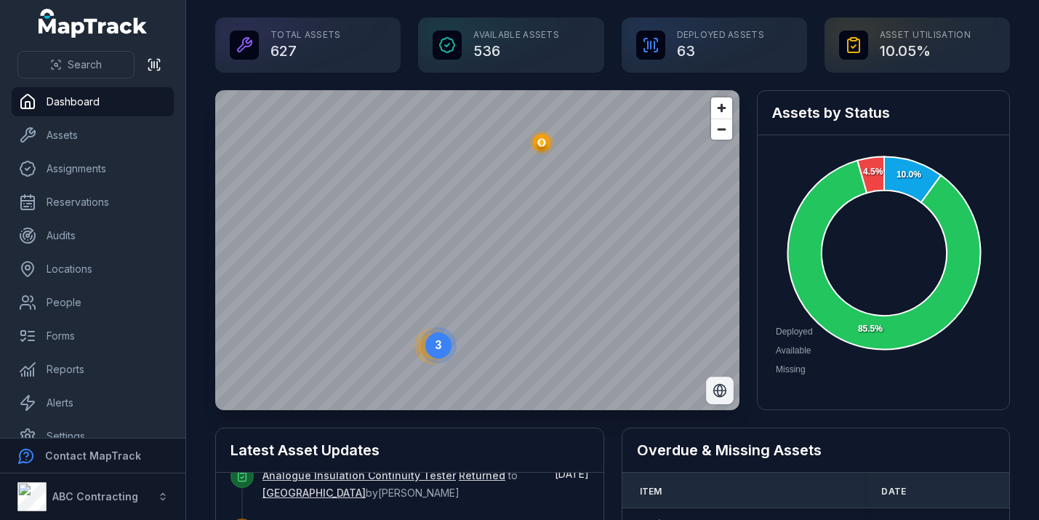
click at [427, 353] on circle at bounding box center [438, 345] width 36 height 36
click at [721, 135] on span "Zoom out" at bounding box center [721, 129] width 21 height 20
click at [472, 148] on circle "button" at bounding box center [474, 145] width 8 height 8
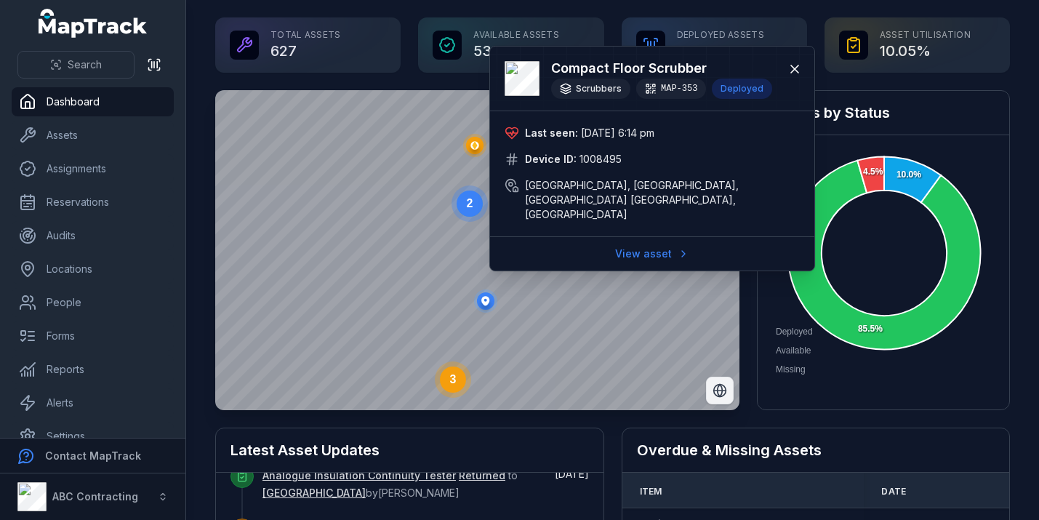
click at [453, 382] on text "3" at bounding box center [453, 379] width 7 height 12
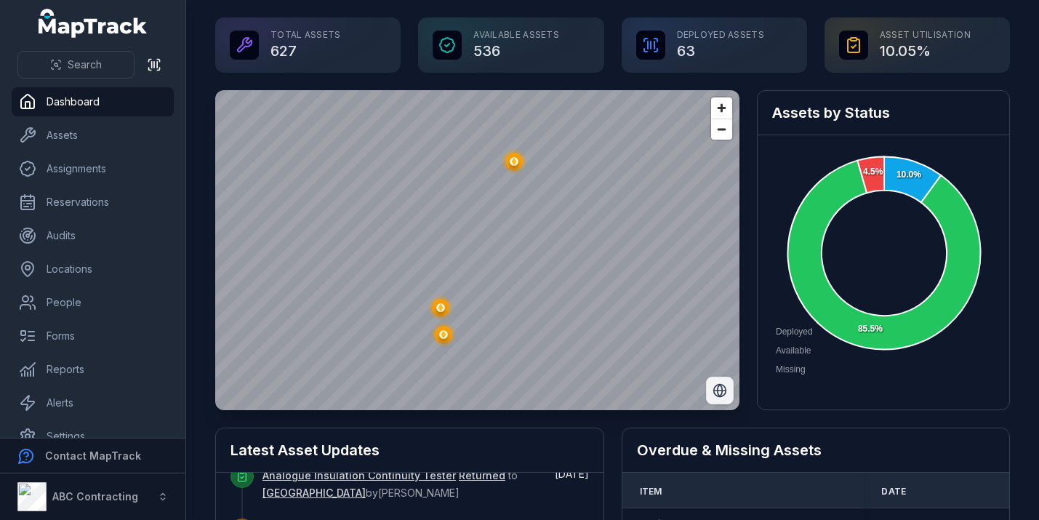
click at [441, 307] on g "button" at bounding box center [440, 307] width 8 height 8
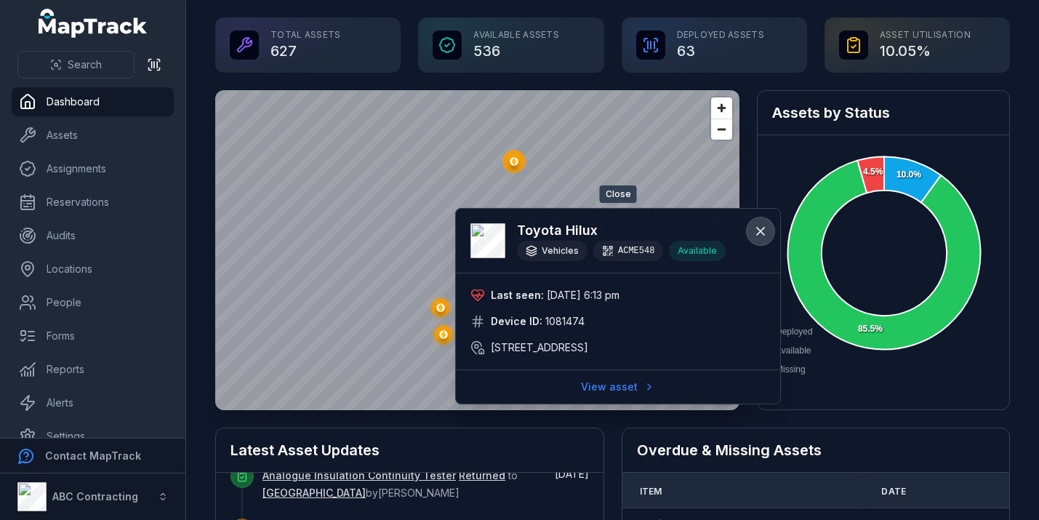
click at [760, 228] on icon at bounding box center [760, 231] width 15 height 15
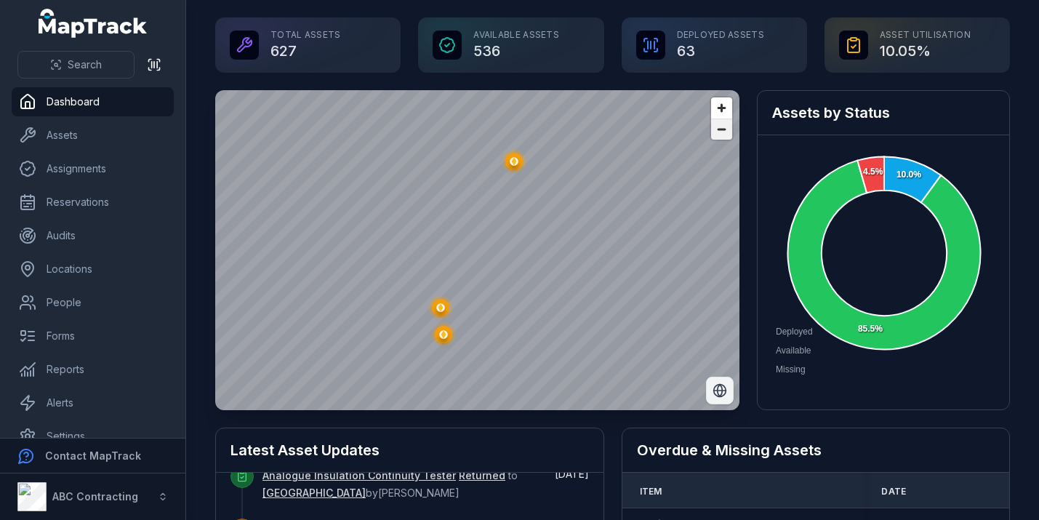
click at [720, 127] on span "Zoom out" at bounding box center [721, 129] width 21 height 20
click at [718, 127] on span "Zoom out" at bounding box center [721, 129] width 21 height 20
click at [718, 129] on span "Zoom out" at bounding box center [721, 129] width 21 height 20
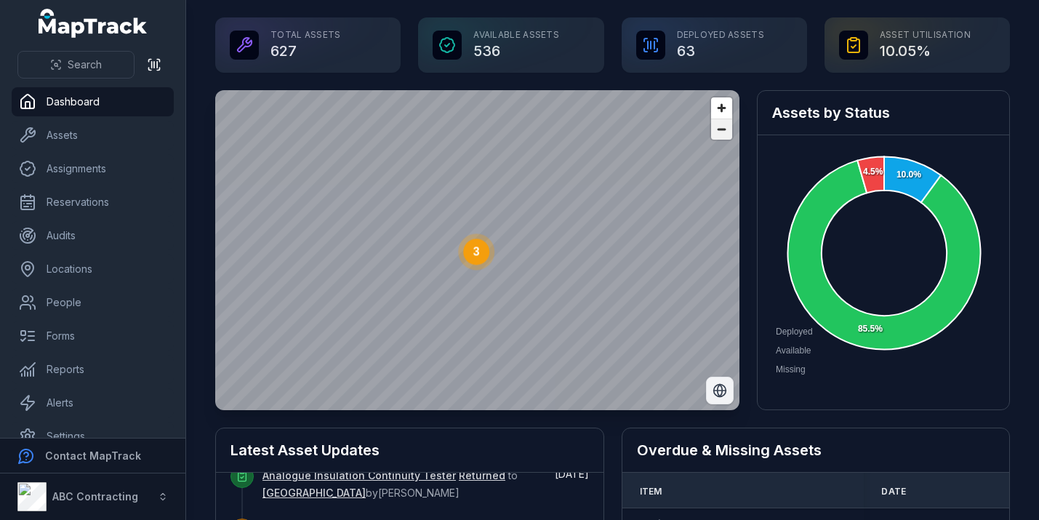
click at [718, 129] on span "Zoom out" at bounding box center [721, 129] width 21 height 20
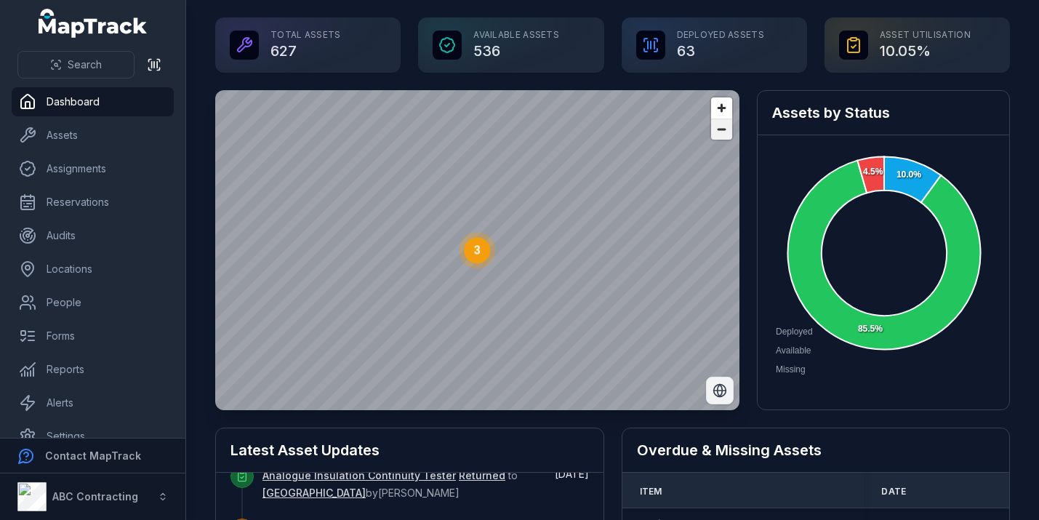
click at [718, 129] on span "Zoom out" at bounding box center [721, 129] width 21 height 20
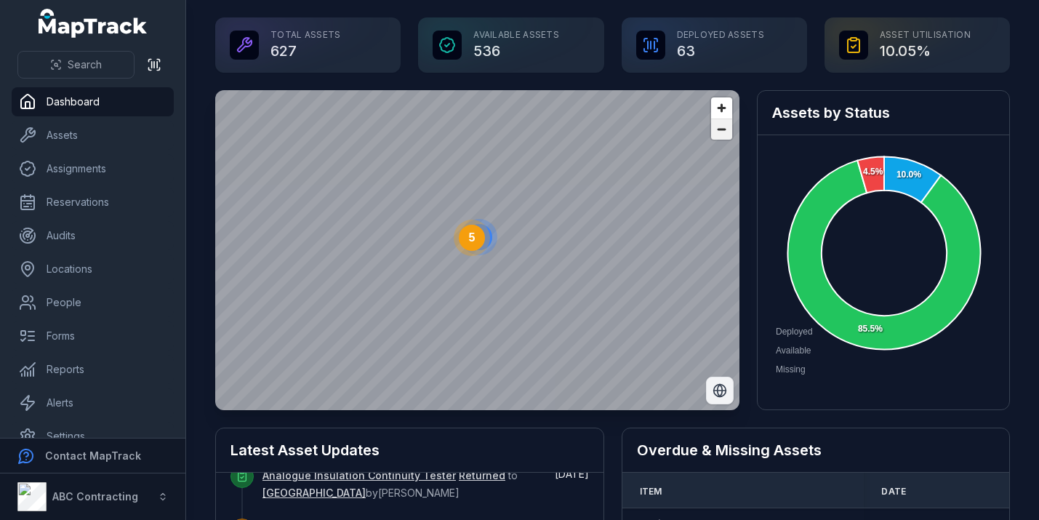
click at [721, 135] on span "Zoom out" at bounding box center [721, 129] width 21 height 20
click at [716, 137] on span "Zoom out" at bounding box center [721, 129] width 21 height 20
click at [493, 283] on circle at bounding box center [483, 284] width 26 height 26
click at [545, 356] on circle at bounding box center [551, 354] width 26 height 26
click at [440, 310] on polygon "button" at bounding box center [440, 307] width 5 height 8
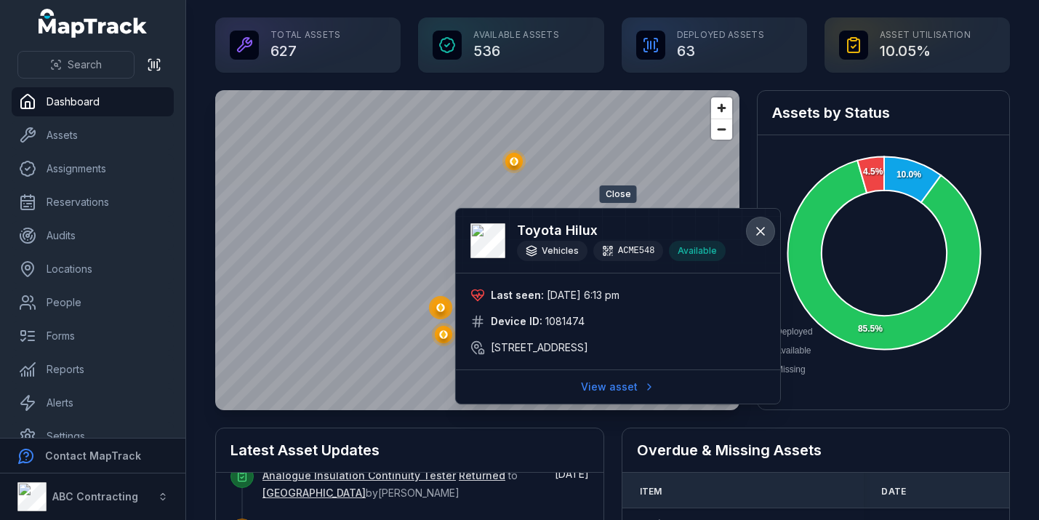
click at [760, 233] on icon at bounding box center [760, 231] width 15 height 15
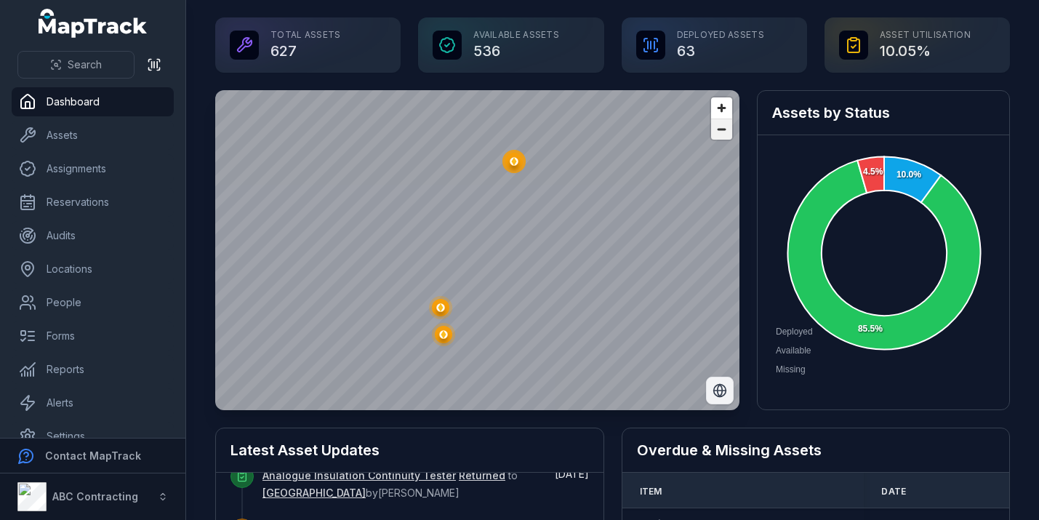
click at [713, 132] on span "Zoom out" at bounding box center [721, 129] width 21 height 20
click at [714, 132] on span "Zoom out" at bounding box center [721, 129] width 21 height 20
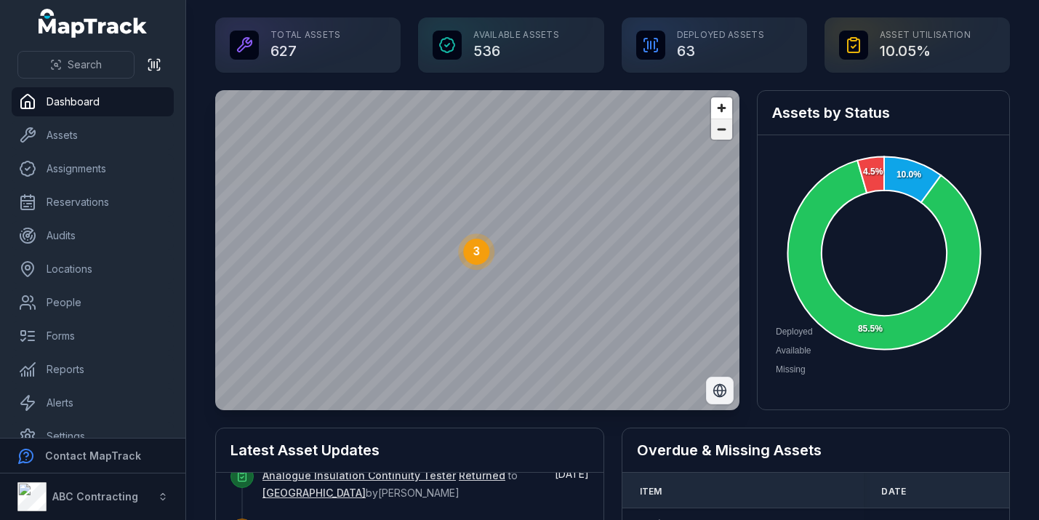
click at [714, 132] on span "Zoom out" at bounding box center [721, 129] width 21 height 20
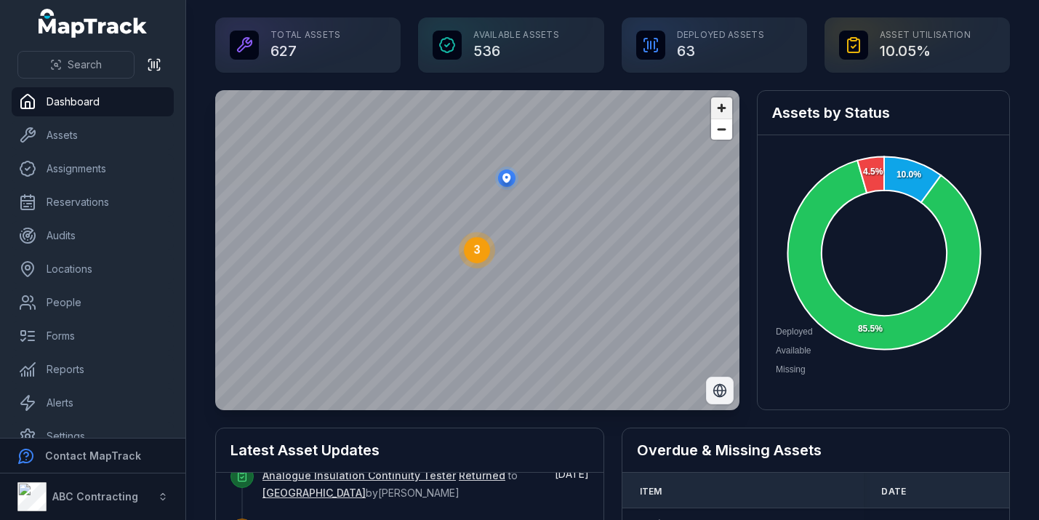
click at [720, 110] on span "Zoom in" at bounding box center [721, 107] width 21 height 21
click at [721, 110] on span "Zoom in" at bounding box center [721, 107] width 21 height 21
click at [66, 337] on link "Forms" at bounding box center [93, 335] width 162 height 29
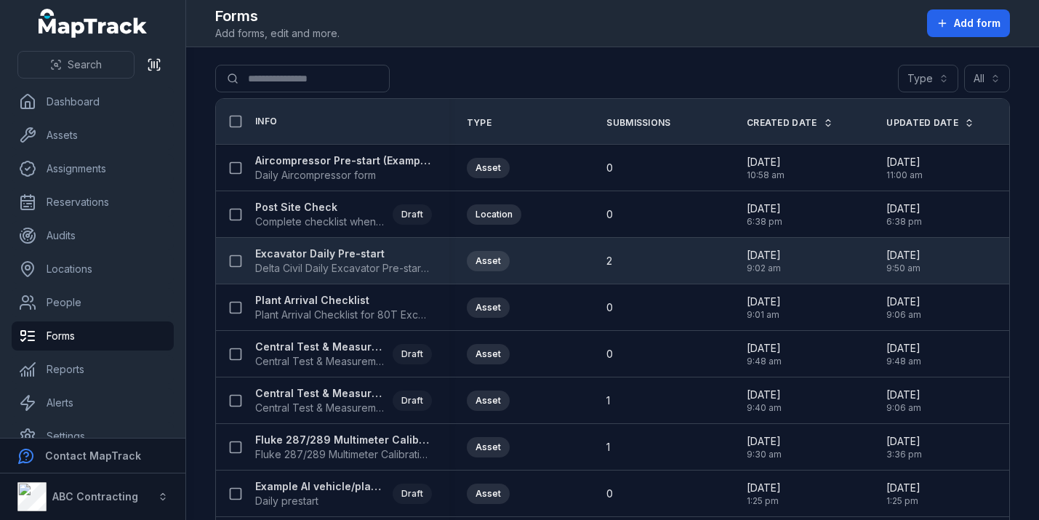
click at [321, 257] on strong "Excavator Daily Pre-start" at bounding box center [343, 253] width 177 height 15
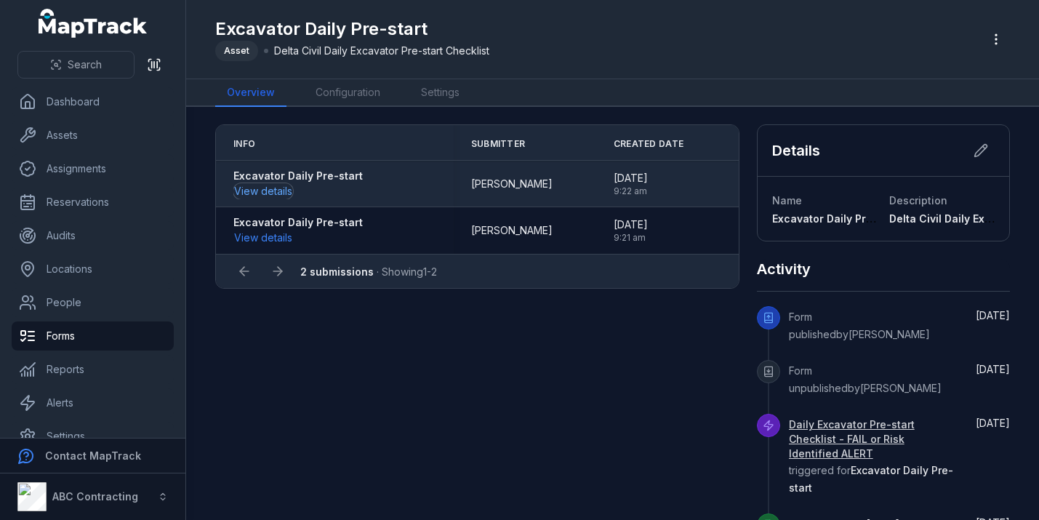
click at [273, 193] on button "View details" at bounding box center [263, 191] width 60 height 16
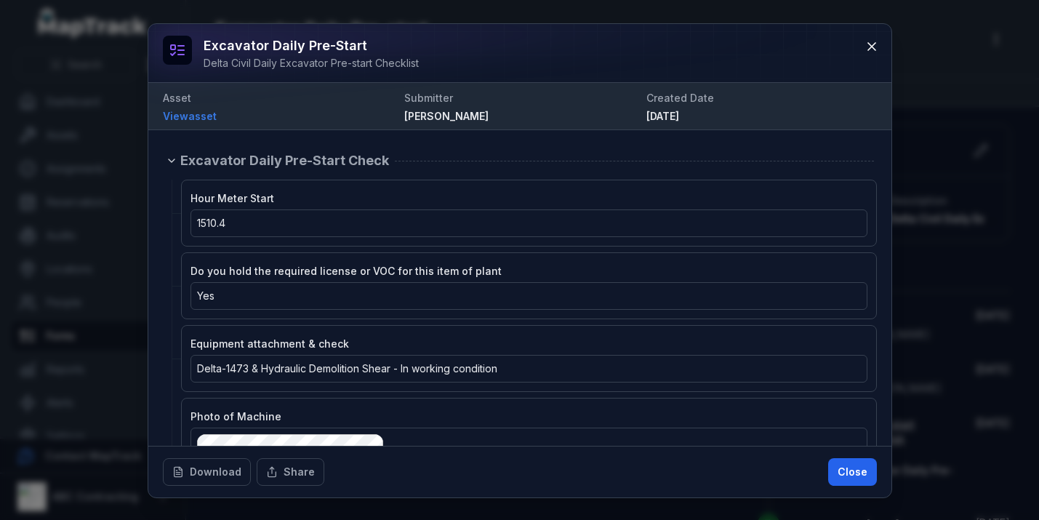
click at [190, 114] on link "View asset" at bounding box center [278, 116] width 230 height 15
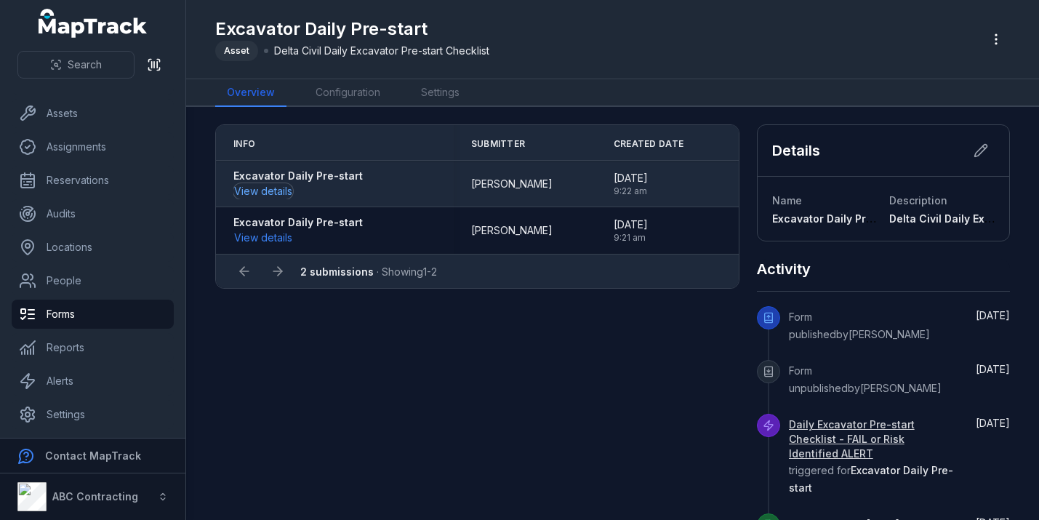
click at [258, 196] on button "View details" at bounding box center [263, 191] width 60 height 16
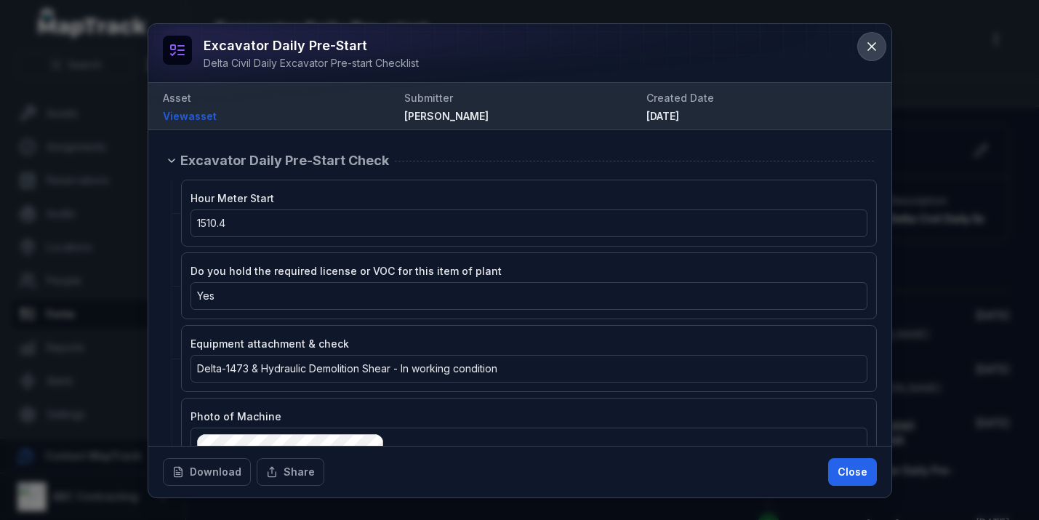
click at [866, 50] on icon at bounding box center [871, 46] width 15 height 15
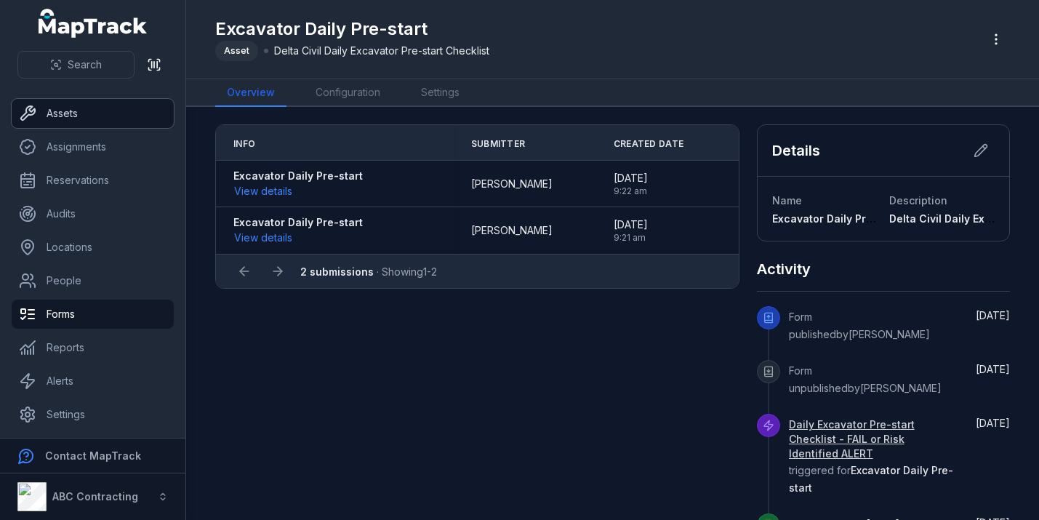
click at [68, 127] on link "Assets" at bounding box center [93, 113] width 162 height 29
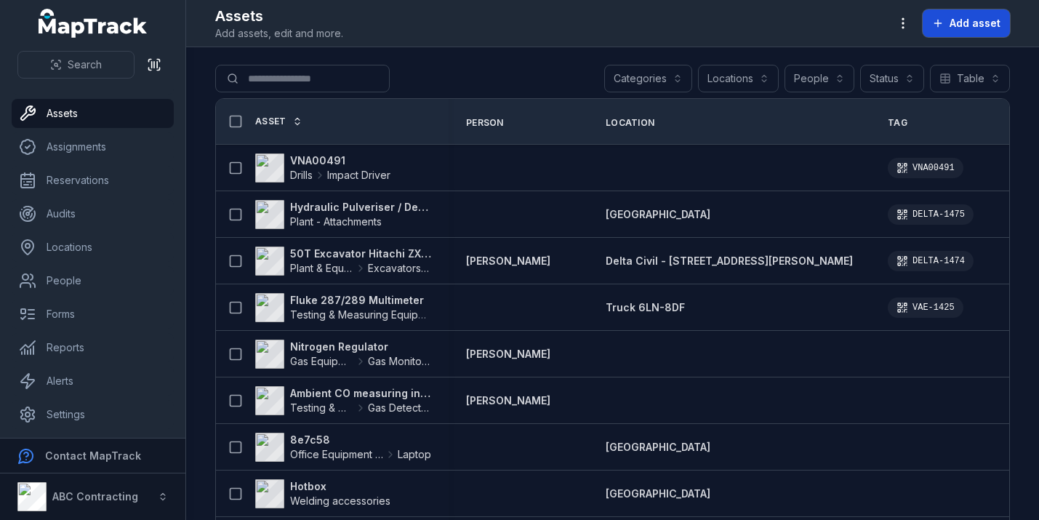
click at [957, 31] on button "Add asset" at bounding box center [966, 23] width 87 height 28
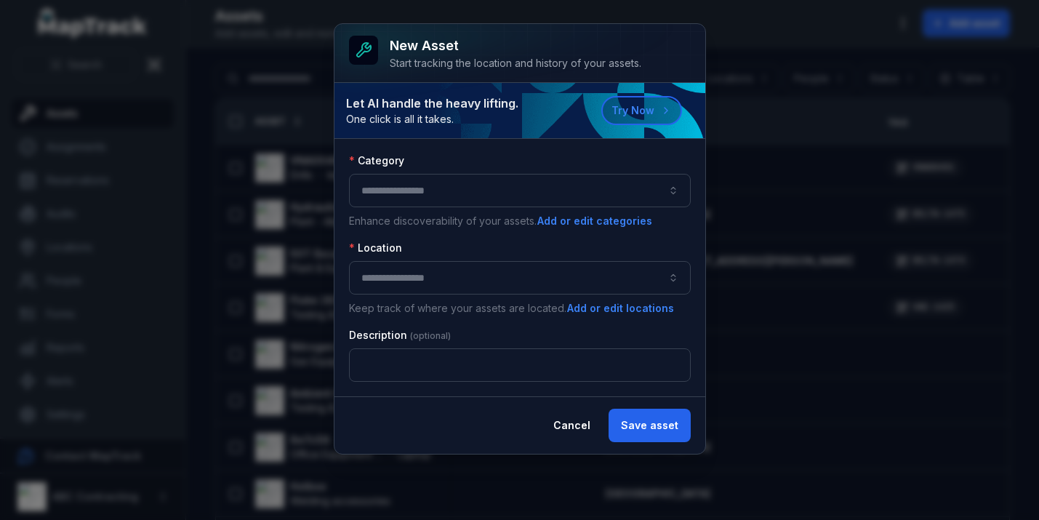
click at [506, 185] on button "button" at bounding box center [520, 190] width 342 height 33
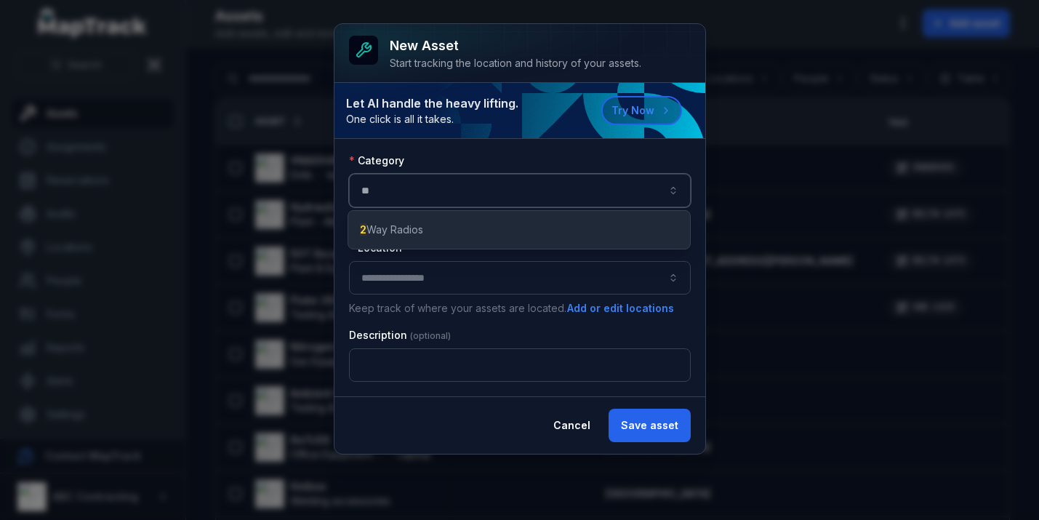
type input "*"
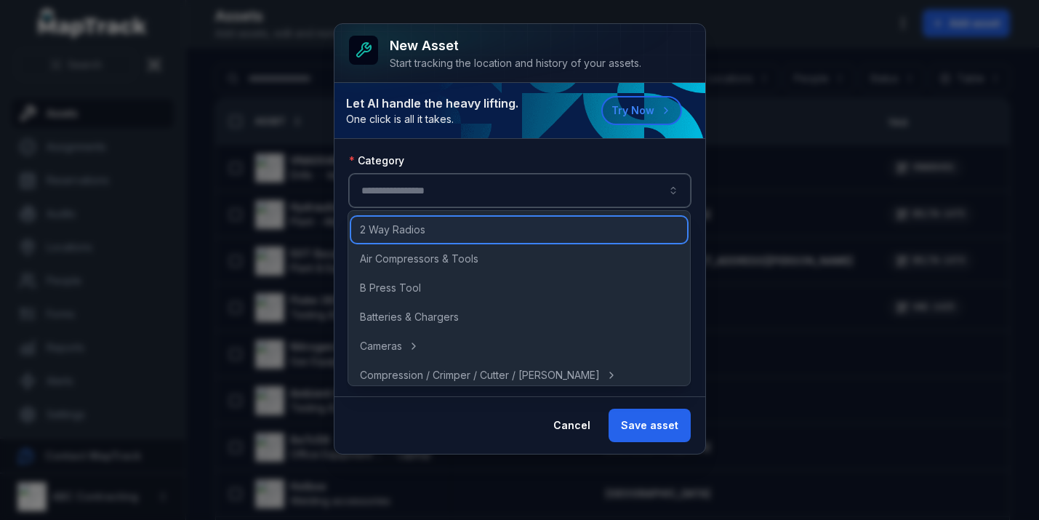
click at [399, 231] on span "2 Way Radios" at bounding box center [392, 229] width 65 height 15
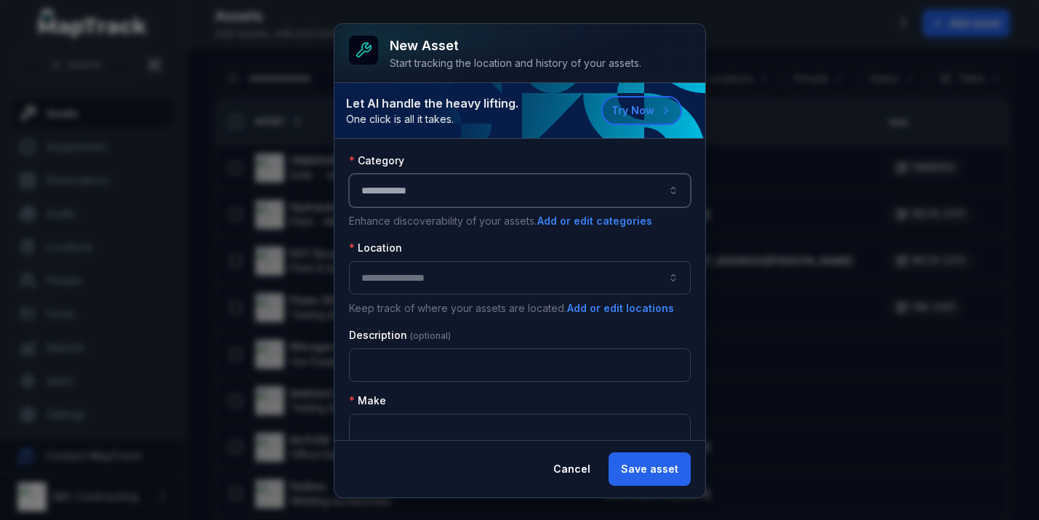
click at [459, 177] on button "**********" at bounding box center [520, 190] width 342 height 33
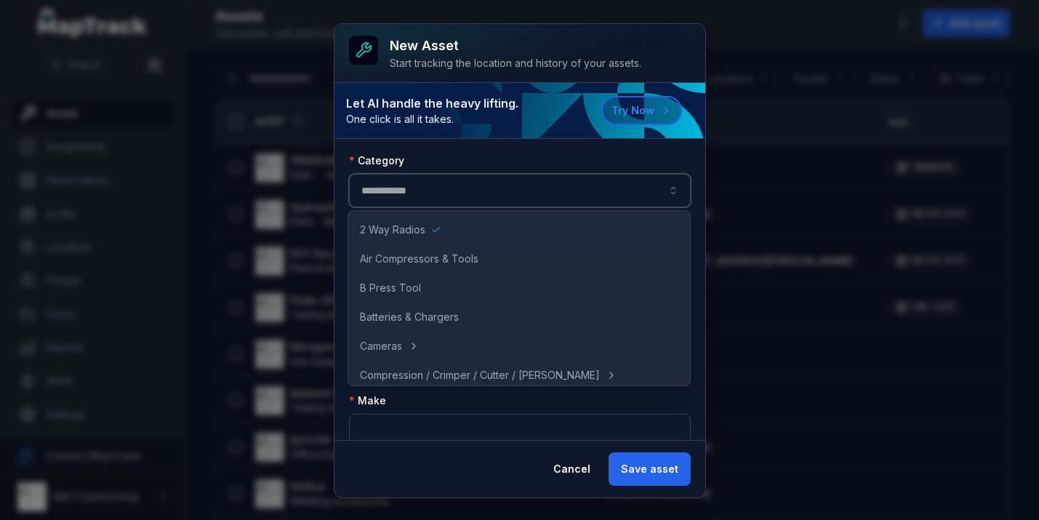
click at [436, 190] on button "**********" at bounding box center [520, 190] width 342 height 33
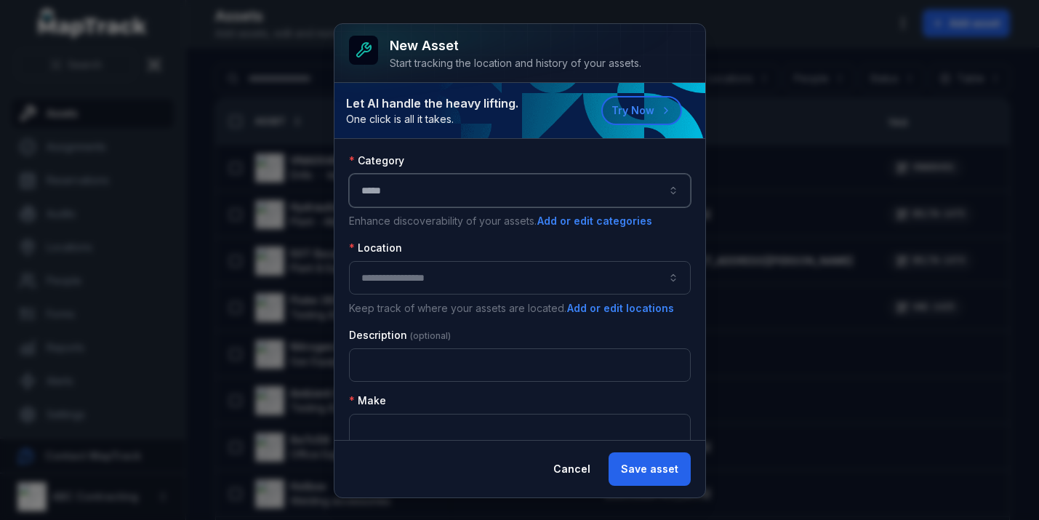
drag, startPoint x: 424, startPoint y: 194, endPoint x: 257, endPoint y: 180, distance: 167.1
click at [265, 193] on div "**********" at bounding box center [519, 260] width 1039 height 520
type input "*"
click at [467, 191] on button "button" at bounding box center [520, 190] width 342 height 33
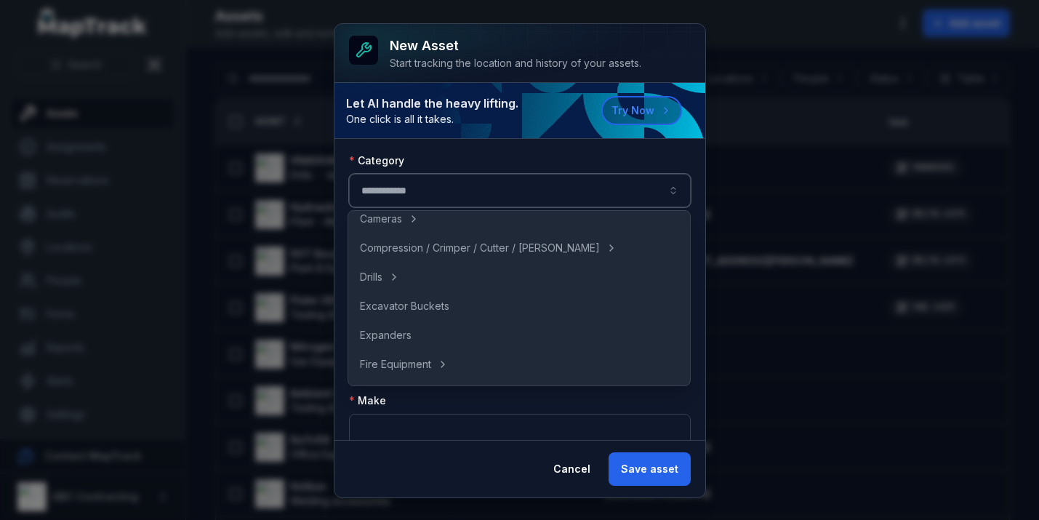
scroll to position [132, 0]
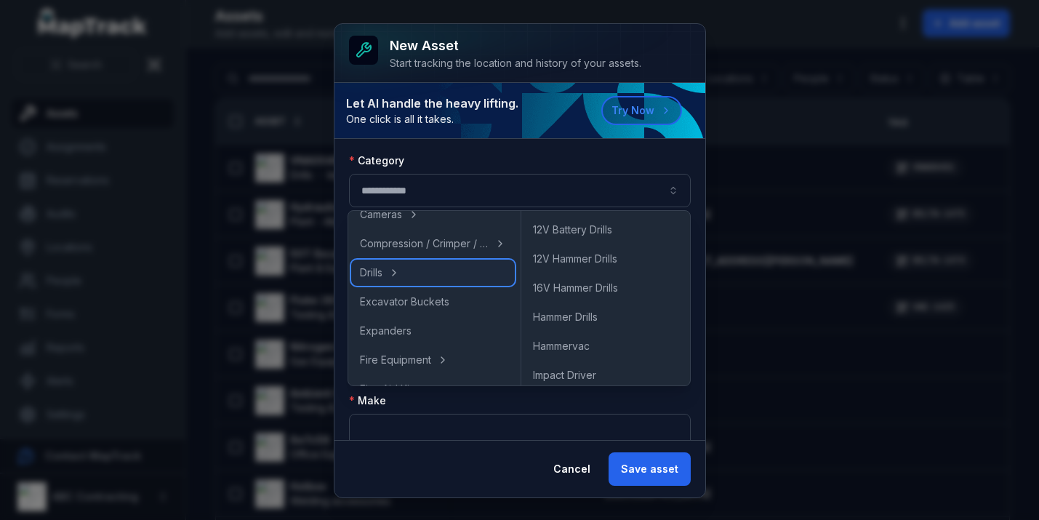
click at [365, 272] on span "Drills" at bounding box center [371, 272] width 23 height 15
type input "******"
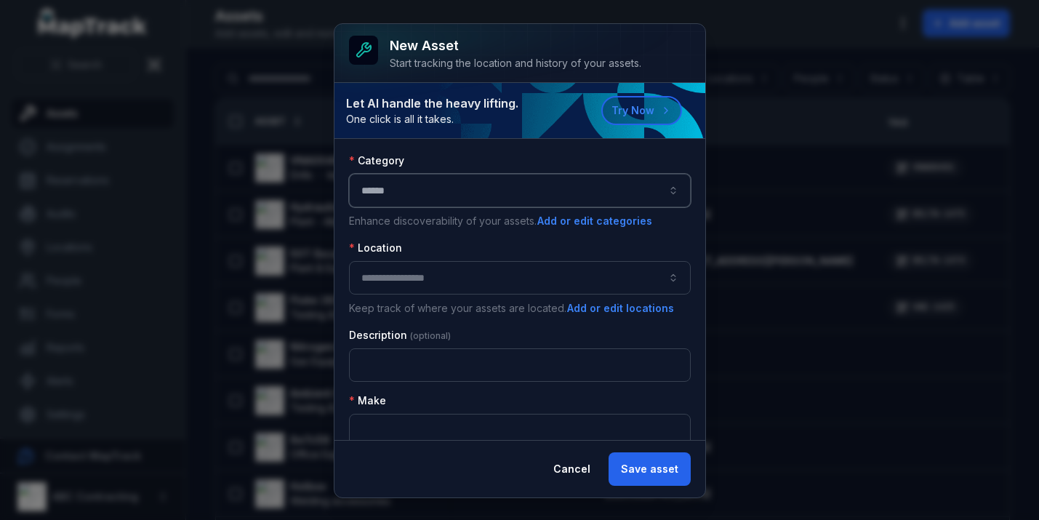
click at [388, 190] on button "******" at bounding box center [520, 190] width 342 height 33
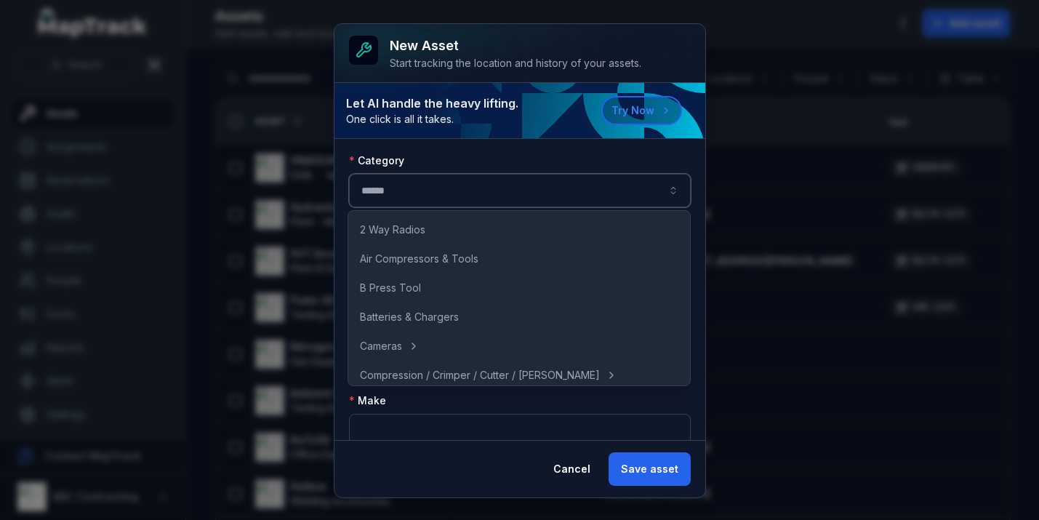
click at [388, 190] on button "******" at bounding box center [520, 190] width 342 height 33
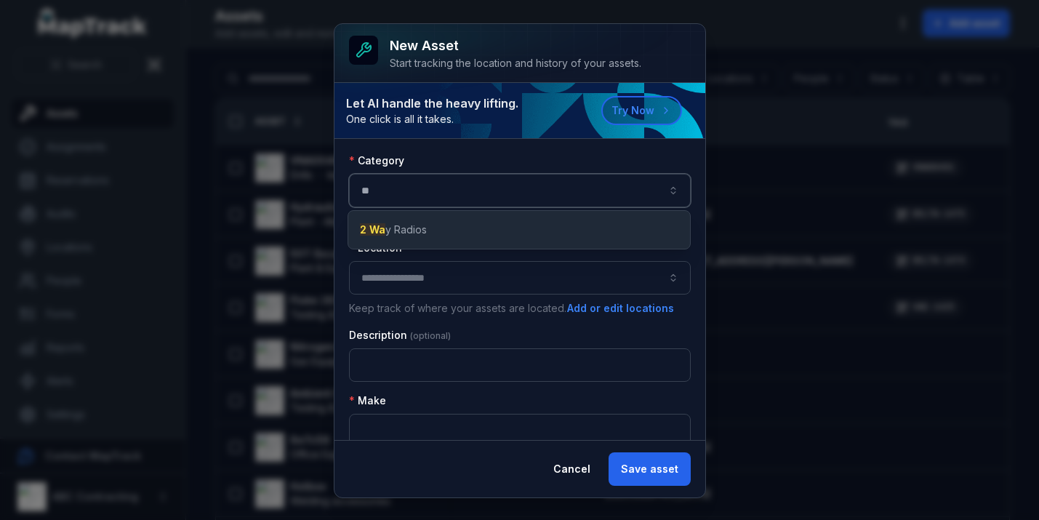
type input "*"
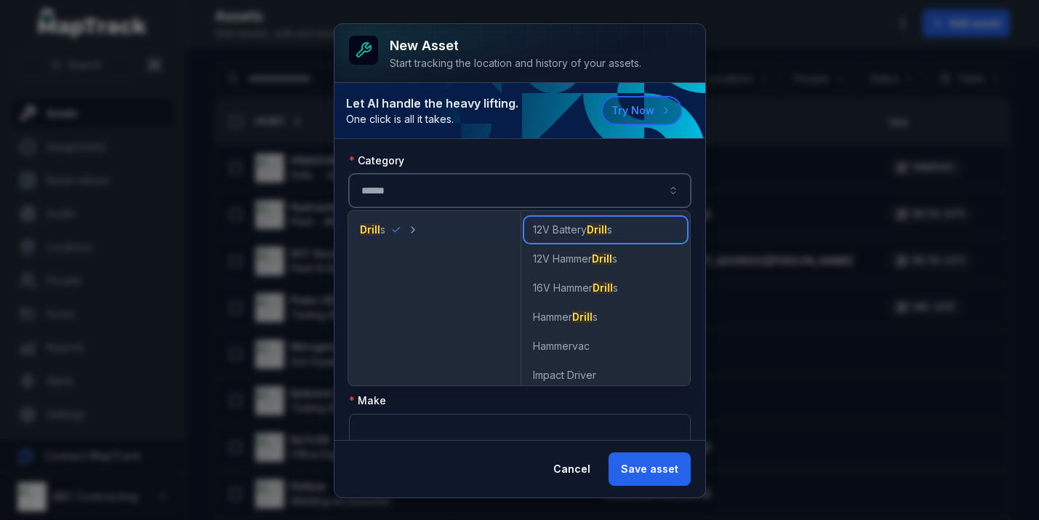
click at [580, 227] on span "12V Battery Drill s" at bounding box center [572, 229] width 79 height 15
type input "**********"
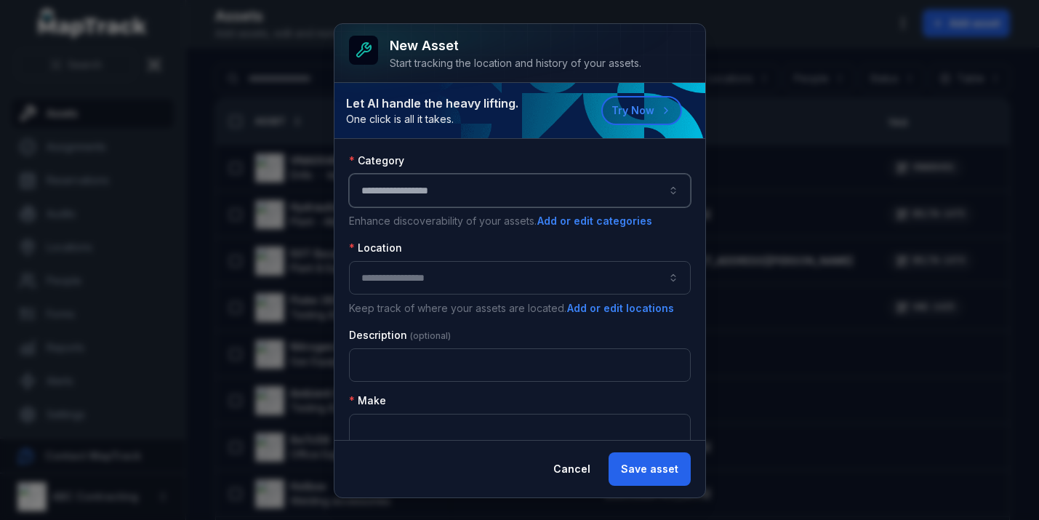
click at [418, 278] on button "button" at bounding box center [520, 277] width 342 height 33
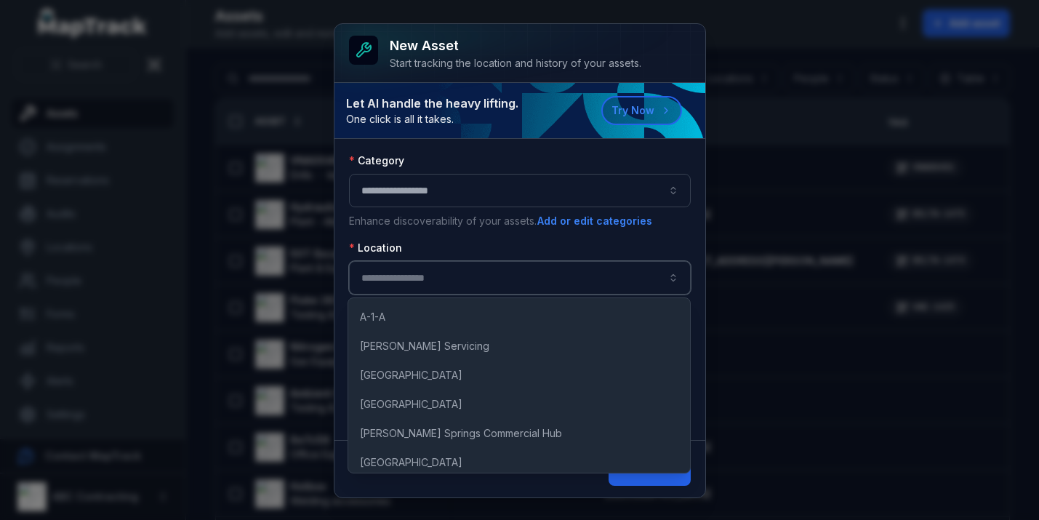
scroll to position [606, 0]
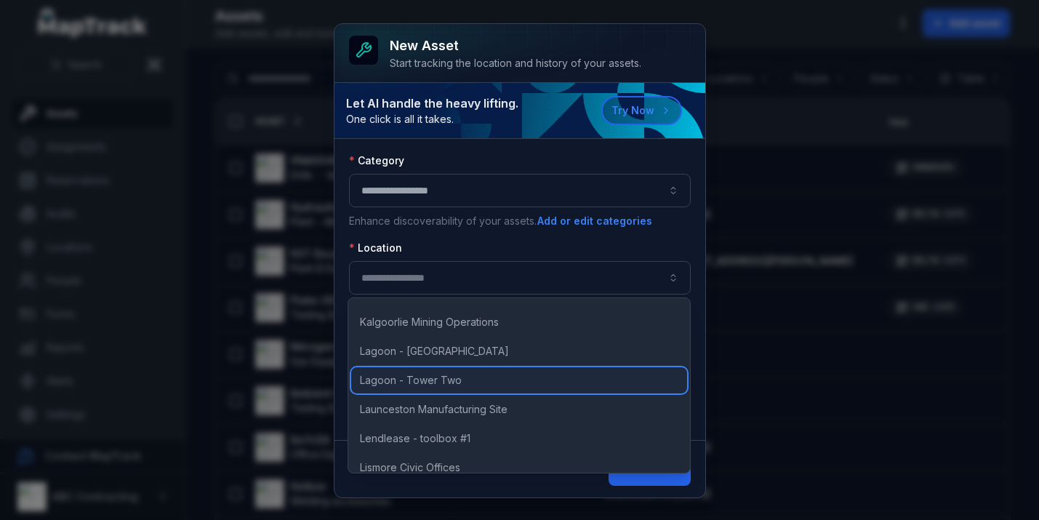
click at [411, 384] on span "Lagoon - Tower Two" at bounding box center [411, 380] width 102 height 15
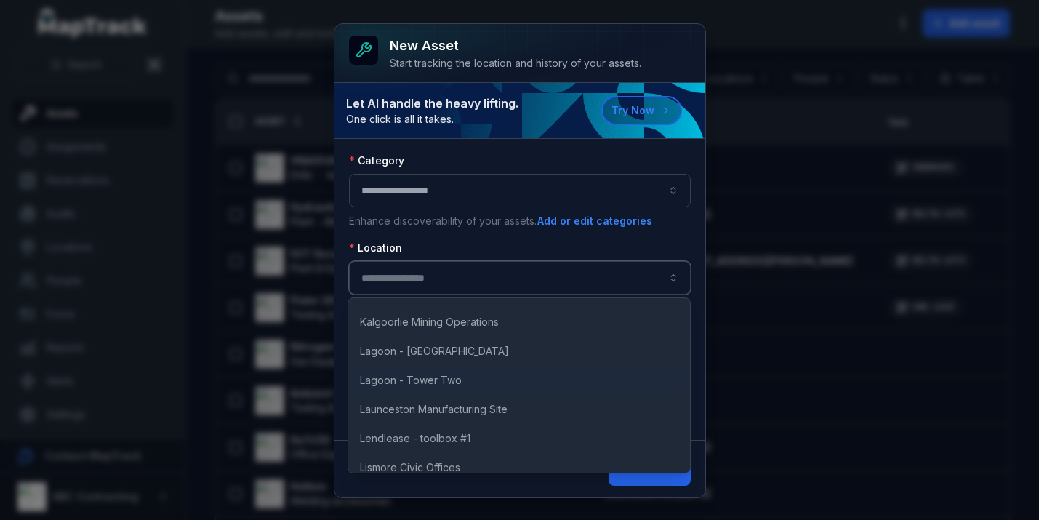
type input "**********"
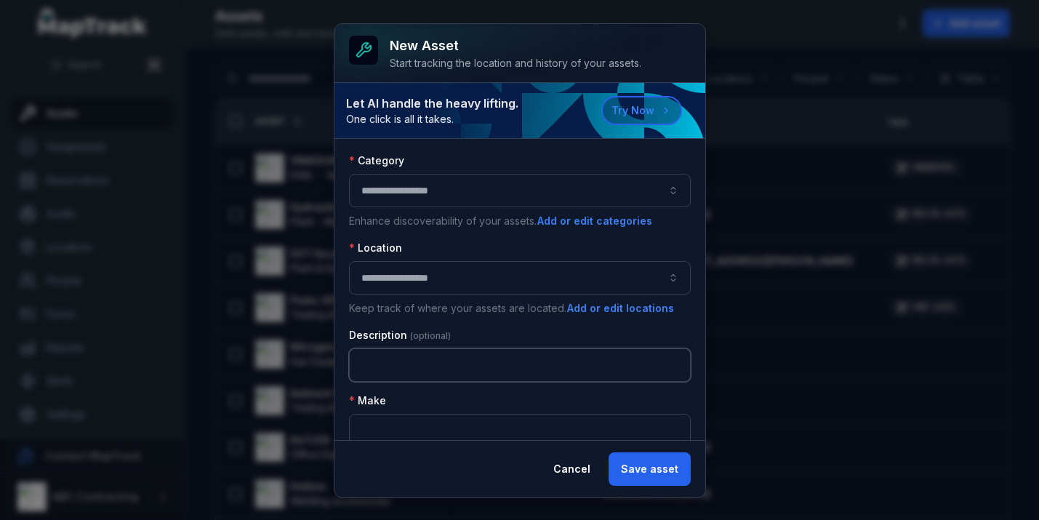
click at [398, 358] on input "text" at bounding box center [520, 364] width 342 height 33
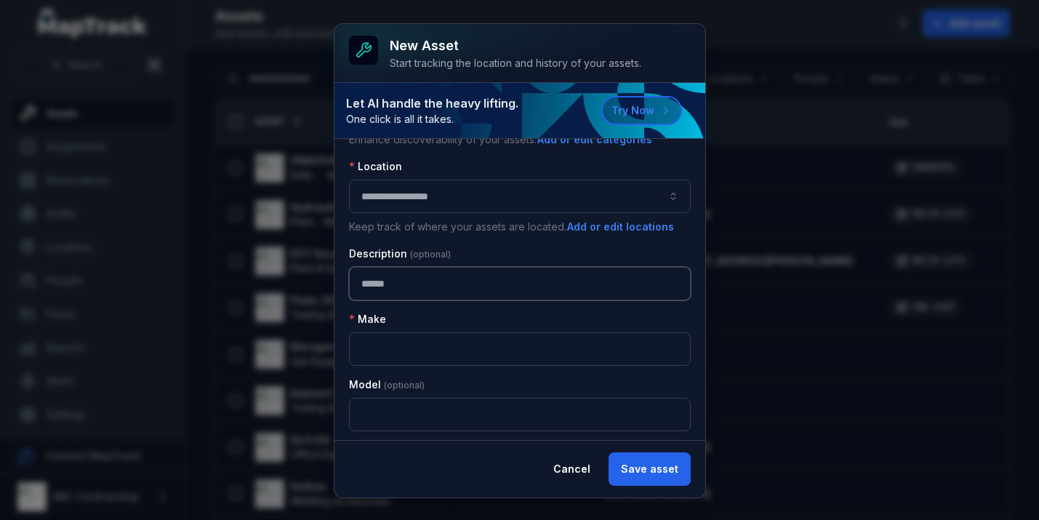
type input "*****"
click at [406, 348] on input "text" at bounding box center [520, 348] width 342 height 33
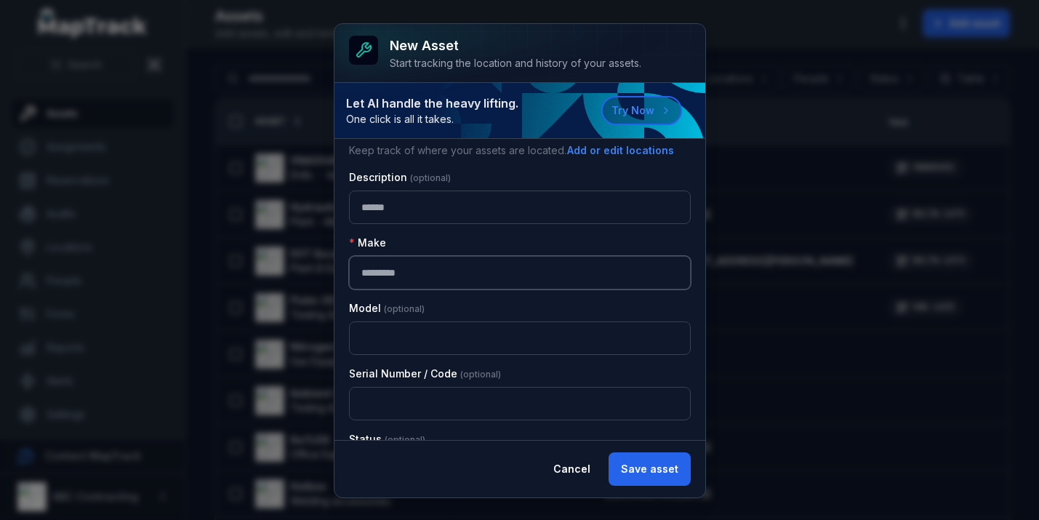
scroll to position [161, 0]
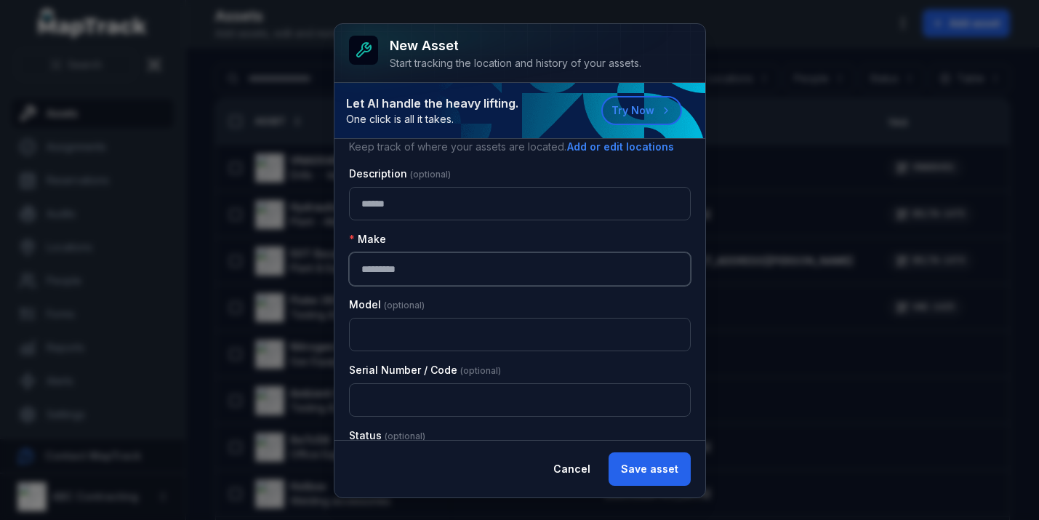
type input "*********"
click at [398, 334] on input "text" at bounding box center [520, 334] width 342 height 33
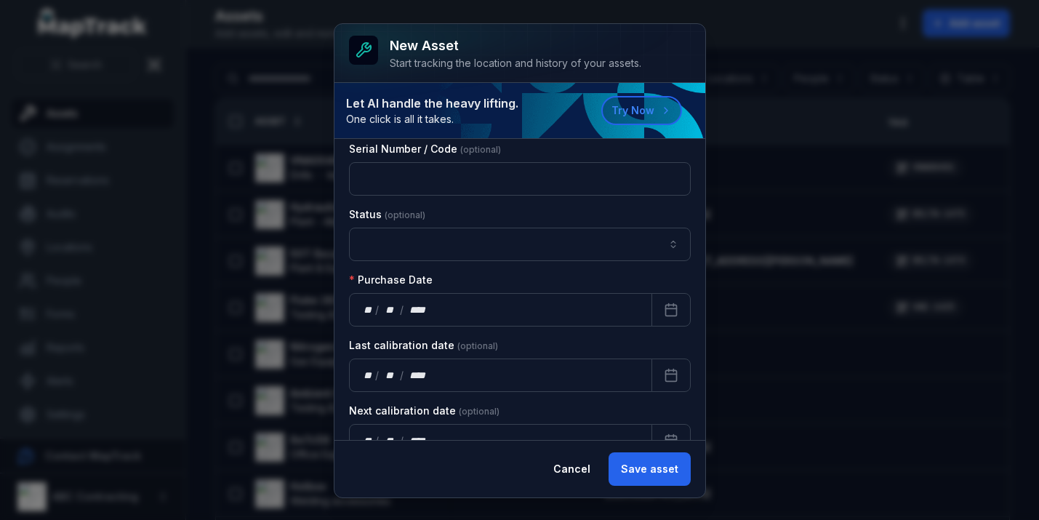
scroll to position [398, 0]
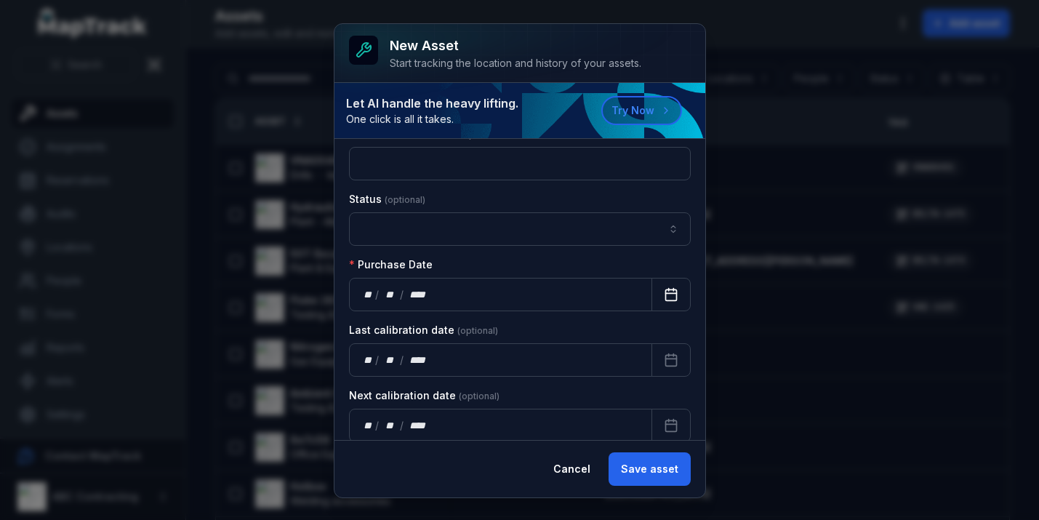
type input "****"
click at [664, 296] on icon "Calendar" at bounding box center [671, 294] width 15 height 15
click at [659, 292] on button "Calendar" at bounding box center [670, 294] width 39 height 33
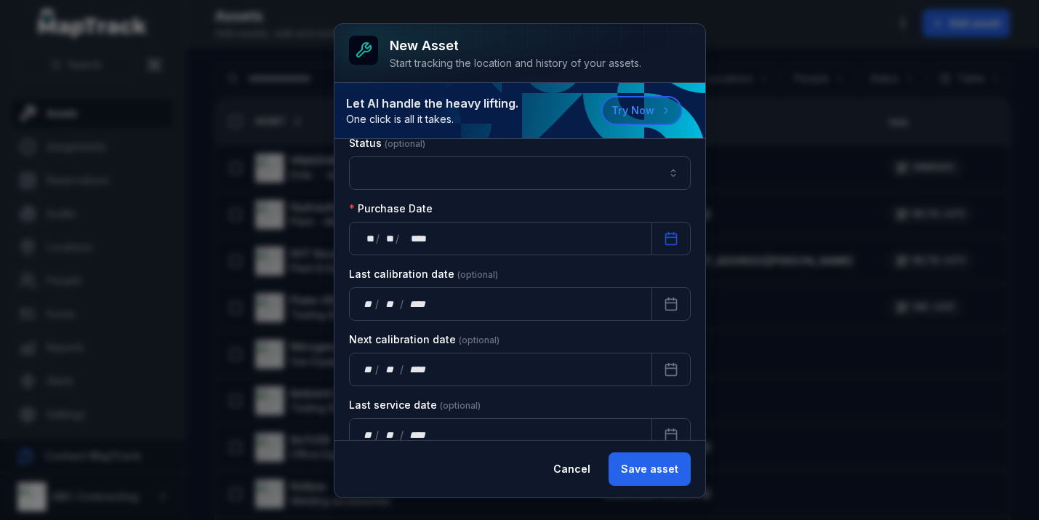
scroll to position [455, 0]
click at [665, 305] on rect "Calendar" at bounding box center [670, 302] width 11 height 11
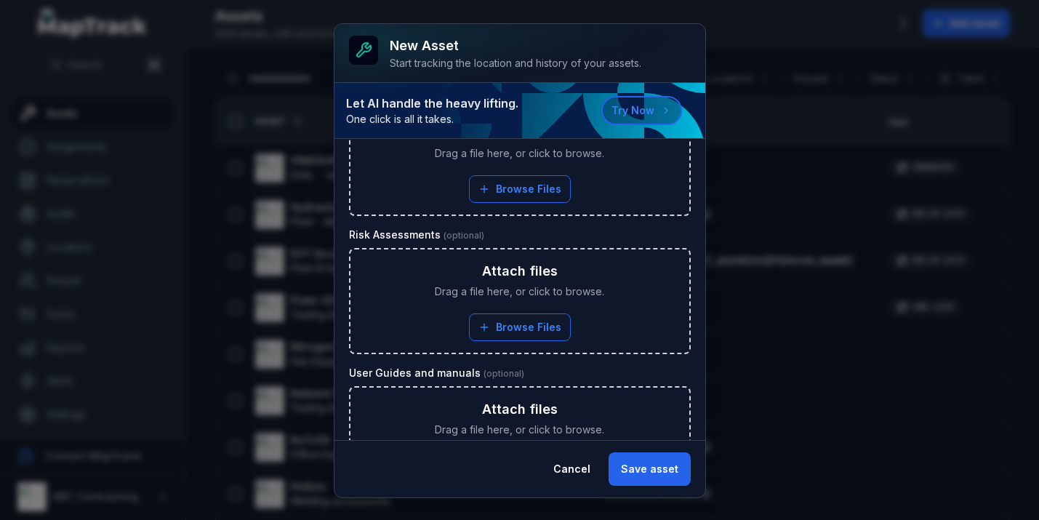
scroll to position [2041, 0]
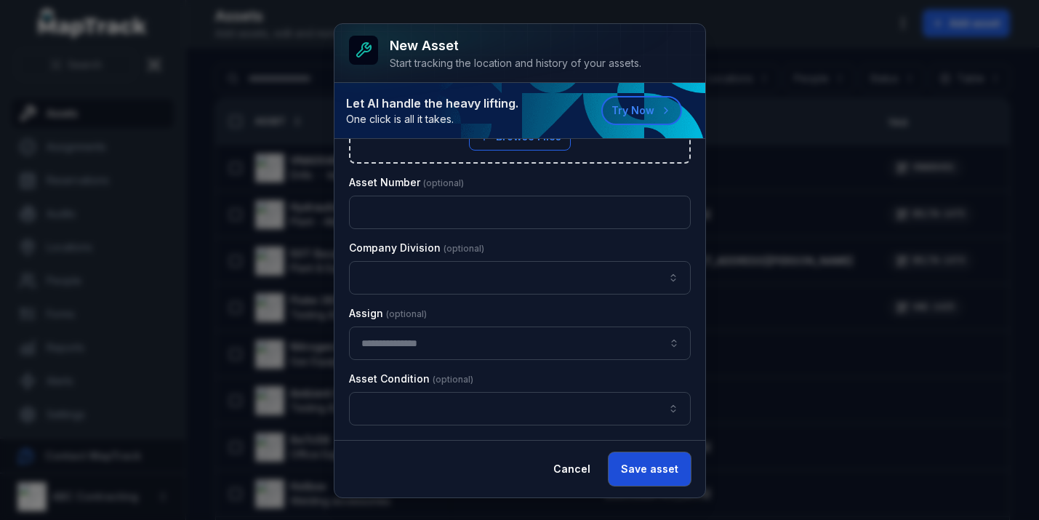
click at [646, 464] on button "Save asset" at bounding box center [650, 468] width 82 height 33
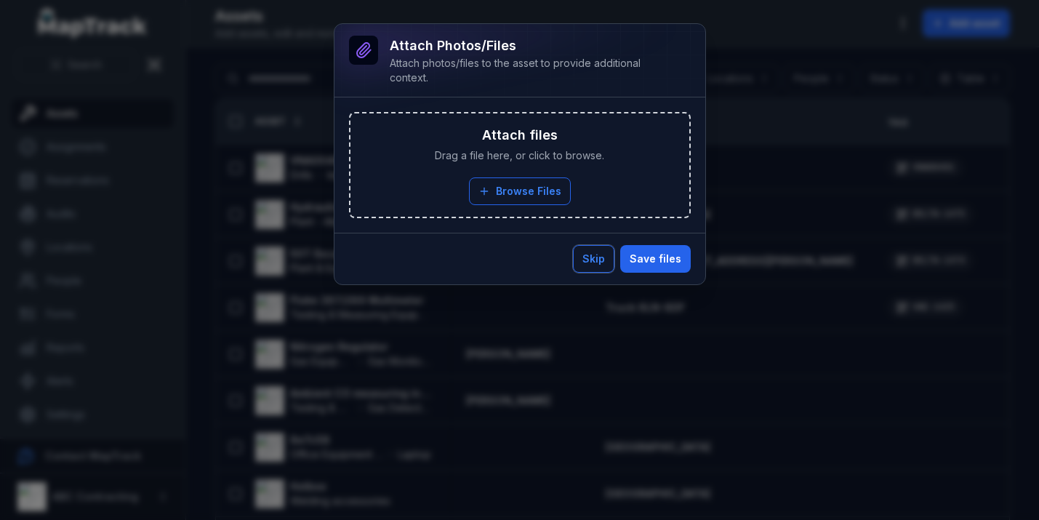
click at [607, 254] on button "Skip" at bounding box center [593, 259] width 41 height 28
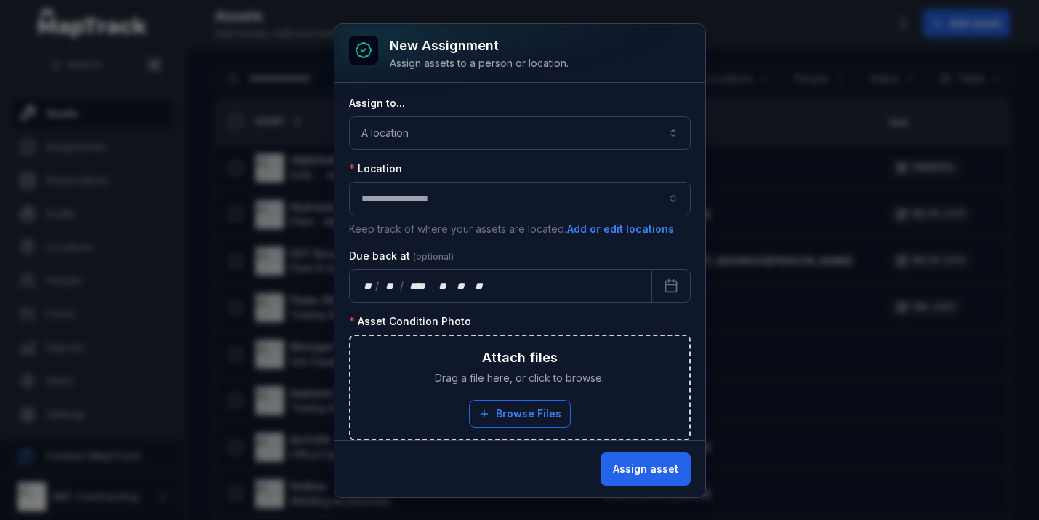
scroll to position [0, 0]
click at [444, 199] on button "**********" at bounding box center [520, 199] width 342 height 33
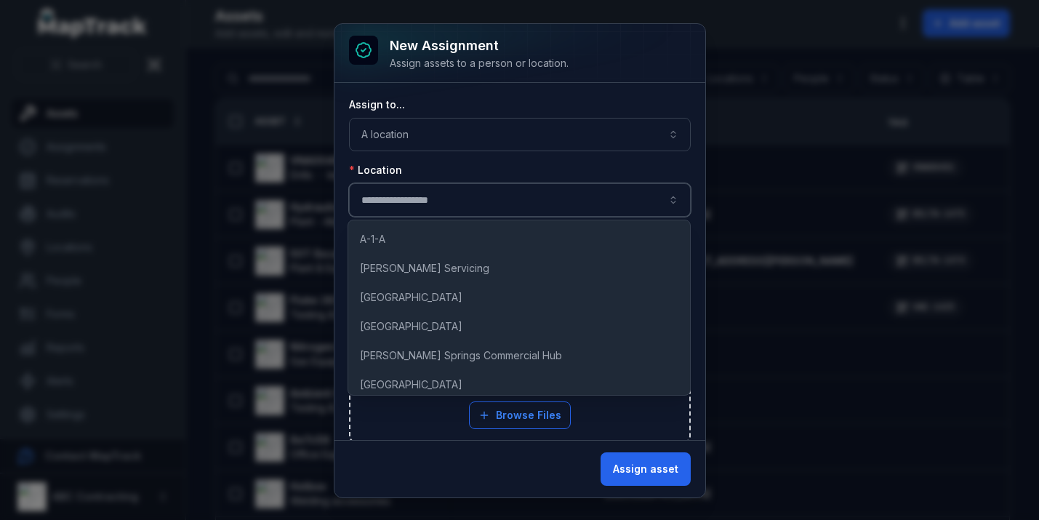
click at [444, 199] on button "**********" at bounding box center [520, 199] width 342 height 33
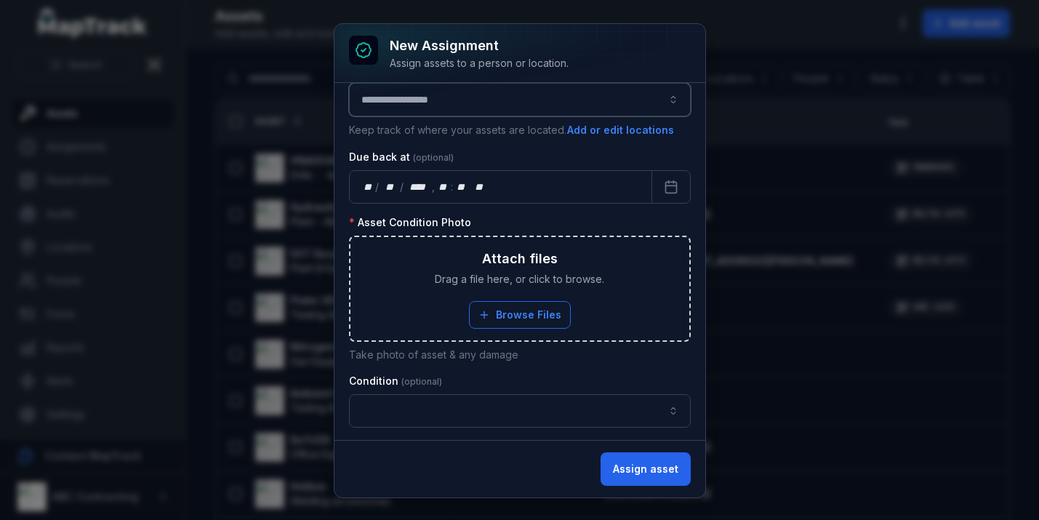
scroll to position [98, 0]
click at [665, 198] on button "Calendar" at bounding box center [670, 188] width 39 height 33
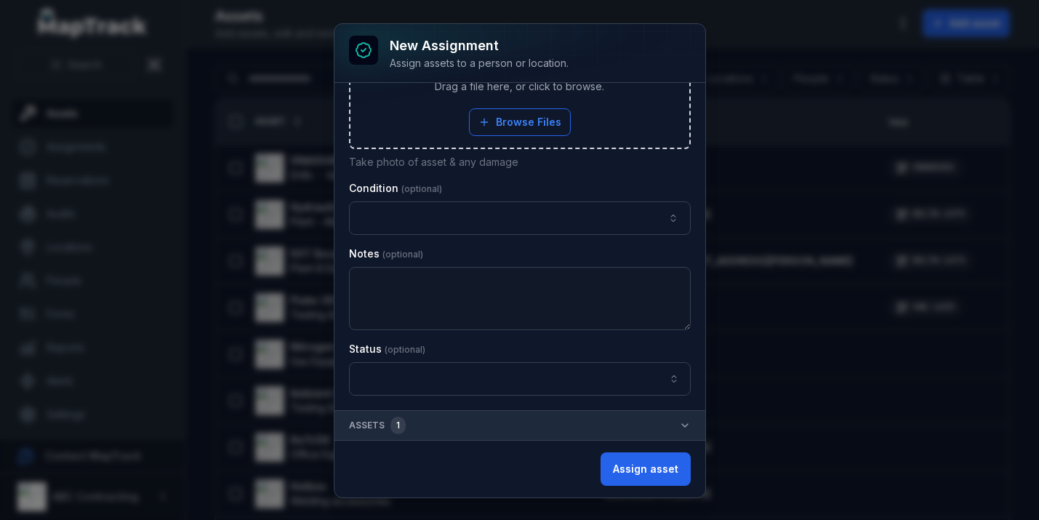
scroll to position [0, 0]
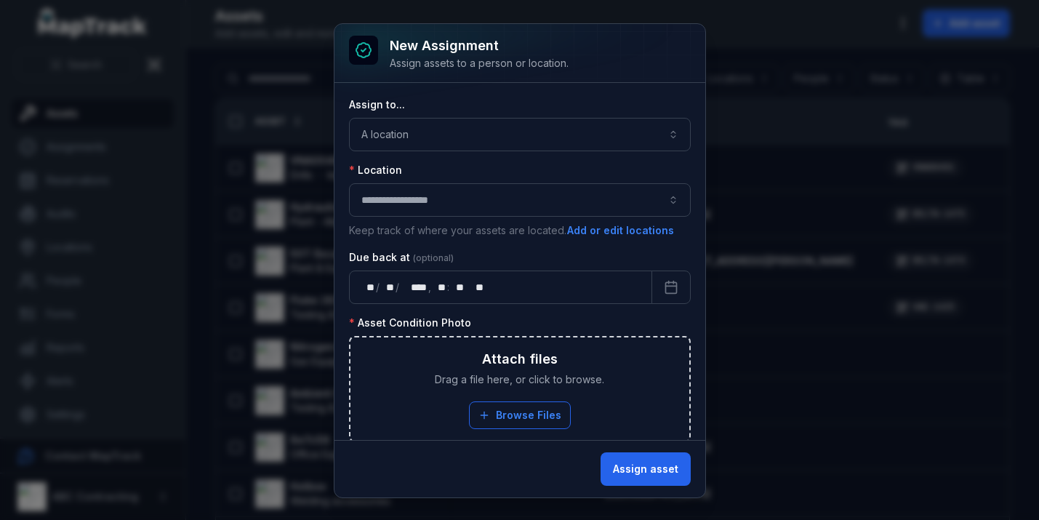
click at [704, 220] on div "**********" at bounding box center [519, 261] width 371 height 357
click at [753, 204] on div "**********" at bounding box center [519, 260] width 1039 height 520
click at [755, 90] on div "**********" at bounding box center [519, 260] width 1039 height 520
click at [755, 95] on div "**********" at bounding box center [519, 260] width 1039 height 520
click at [755, 96] on div "**********" at bounding box center [519, 260] width 1039 height 520
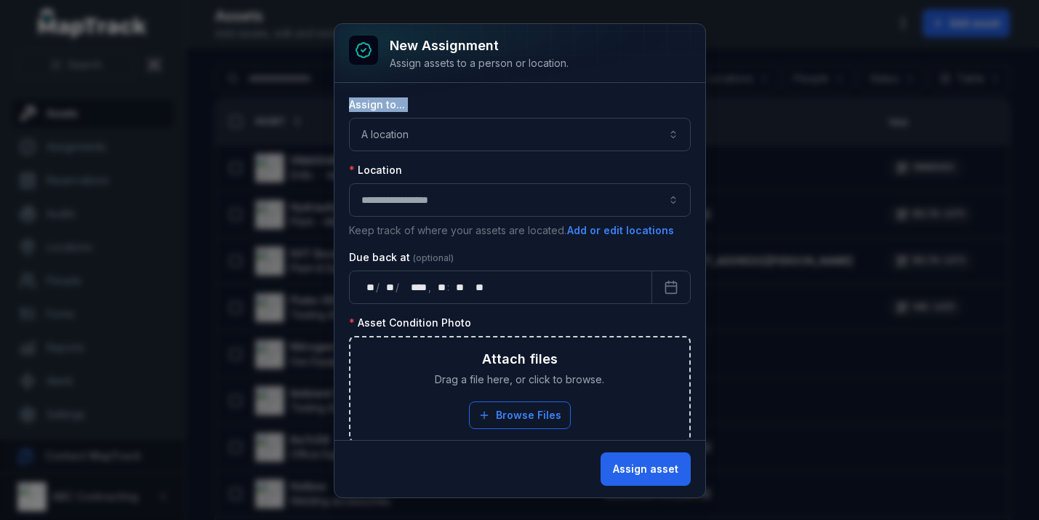
click at [755, 96] on div "**********" at bounding box center [519, 260] width 1039 height 520
click at [250, 61] on div "**********" at bounding box center [519, 260] width 1039 height 520
click at [751, 383] on div "**********" at bounding box center [519, 260] width 1039 height 520
click at [388, 47] on div at bounding box center [519, 53] width 371 height 58
click at [382, 47] on div at bounding box center [519, 53] width 371 height 58
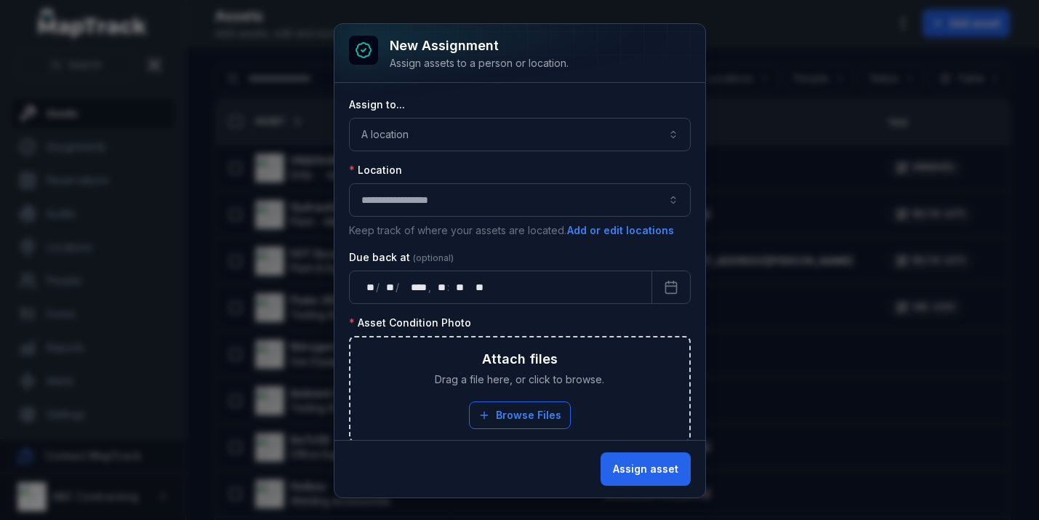
click at [369, 47] on icon at bounding box center [363, 50] width 15 height 15
click at [377, 60] on div at bounding box center [363, 50] width 29 height 29
drag, startPoint x: 438, startPoint y: 63, endPoint x: 550, endPoint y: 63, distance: 112.0
click at [550, 63] on div "Assign assets to a person or location." at bounding box center [479, 63] width 179 height 15
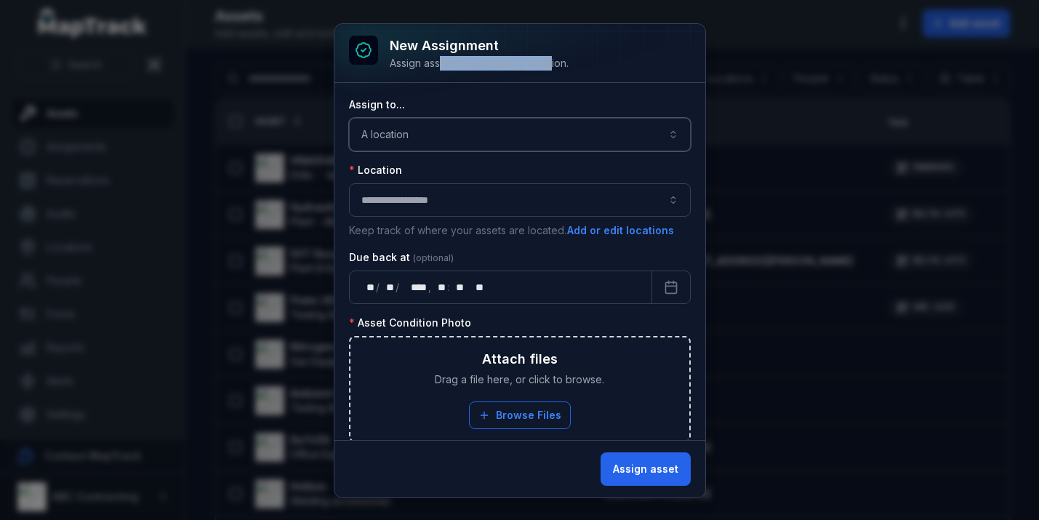
click at [459, 140] on button "A location ********" at bounding box center [520, 134] width 342 height 33
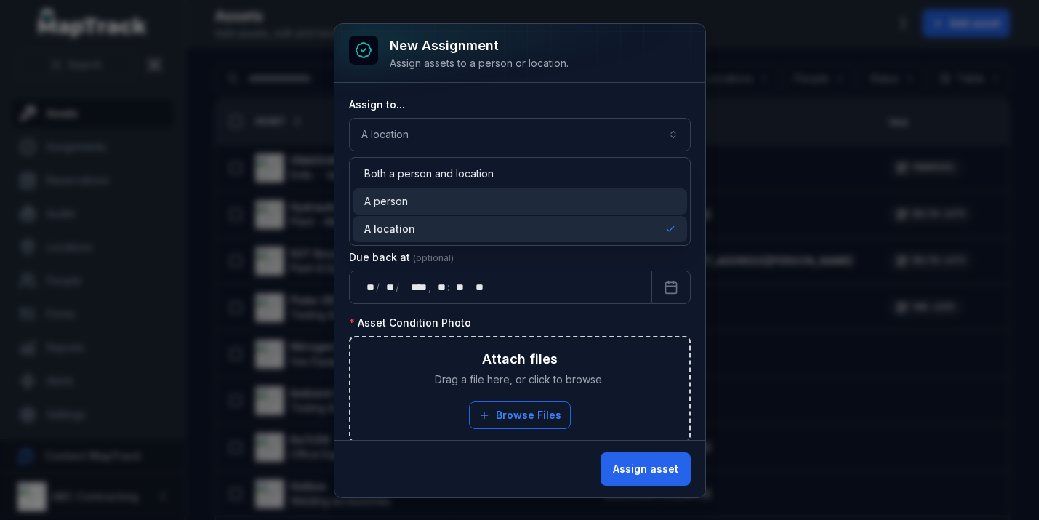
click at [415, 206] on div "A person" at bounding box center [519, 201] width 311 height 15
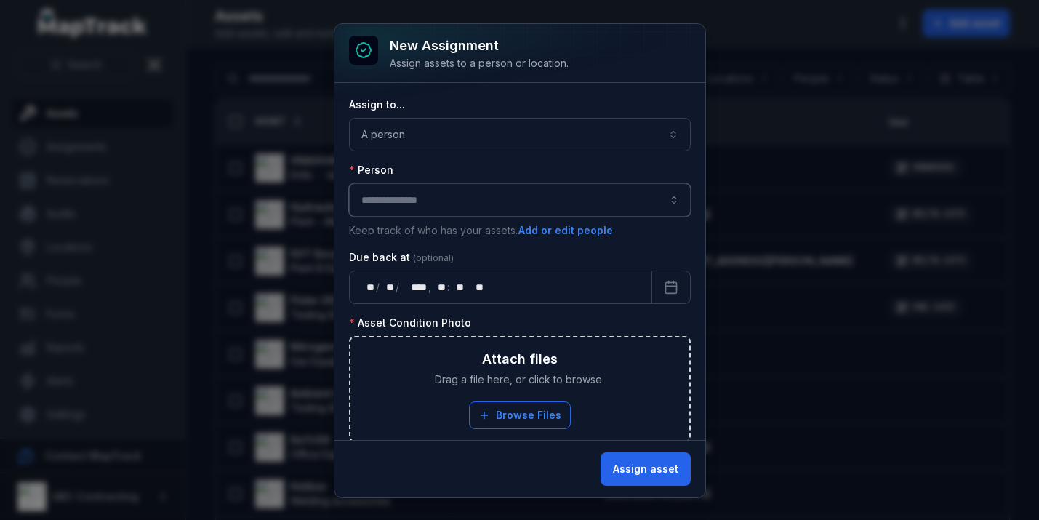
click at [411, 208] on input "assignment-add:person-label" at bounding box center [520, 199] width 342 height 33
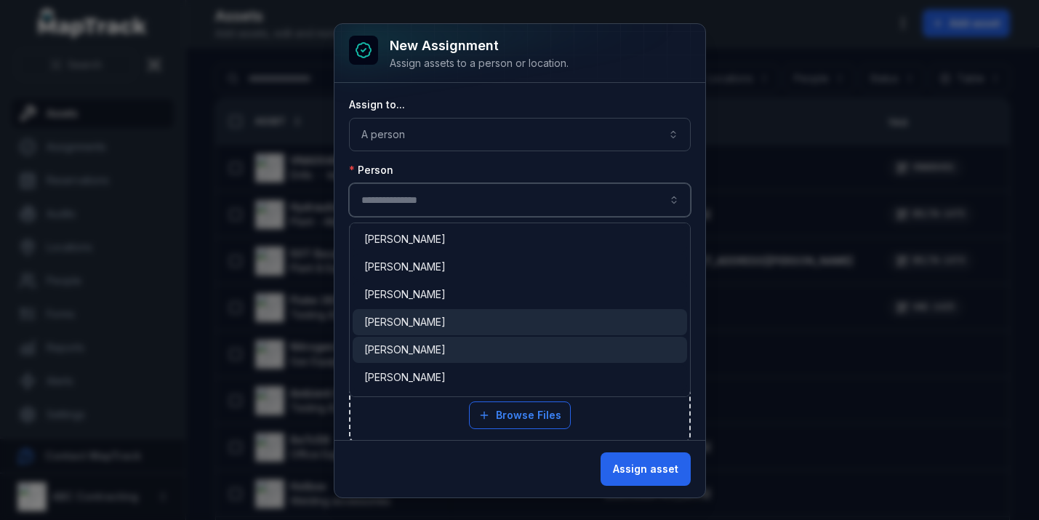
type input "**********"
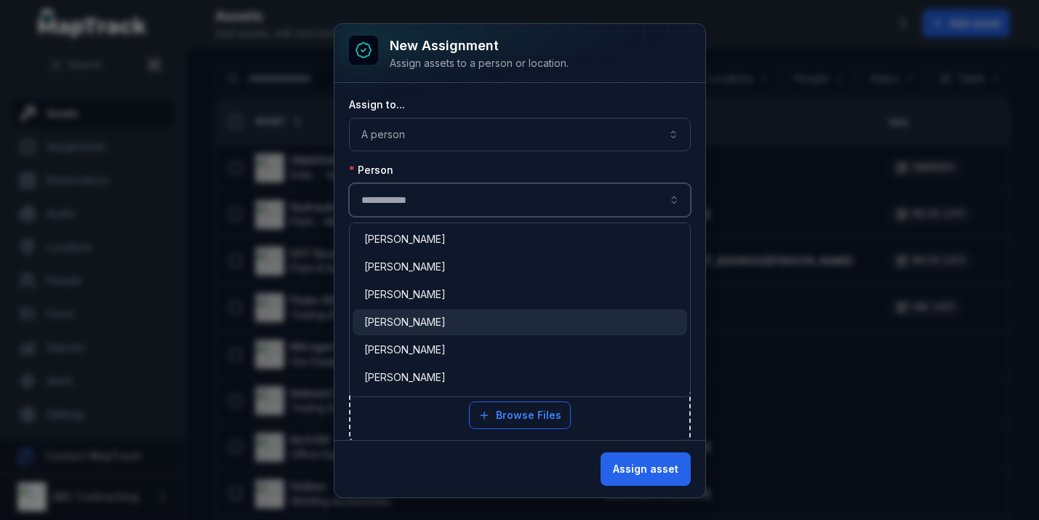
click at [409, 326] on span "[PERSON_NAME]" at bounding box center [404, 322] width 81 height 15
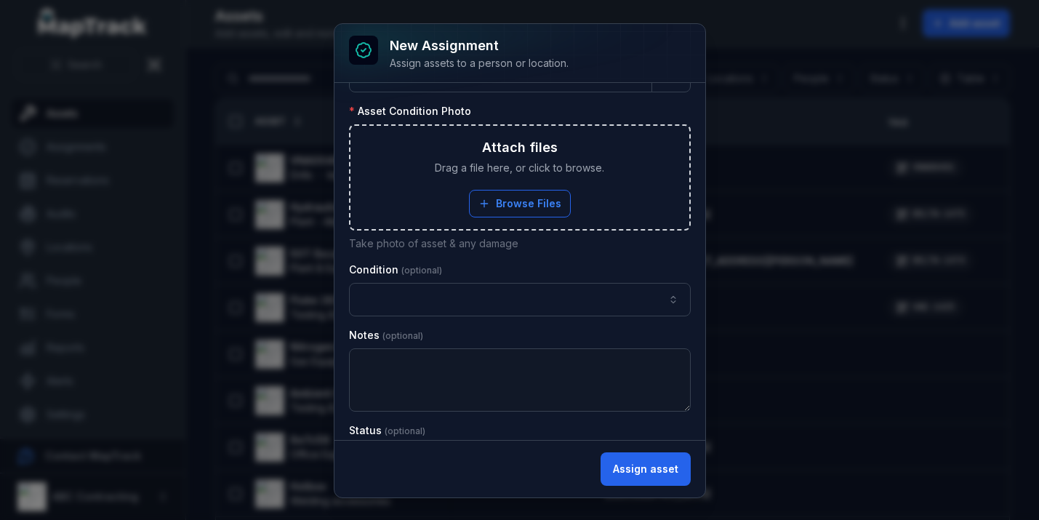
scroll to position [293, 0]
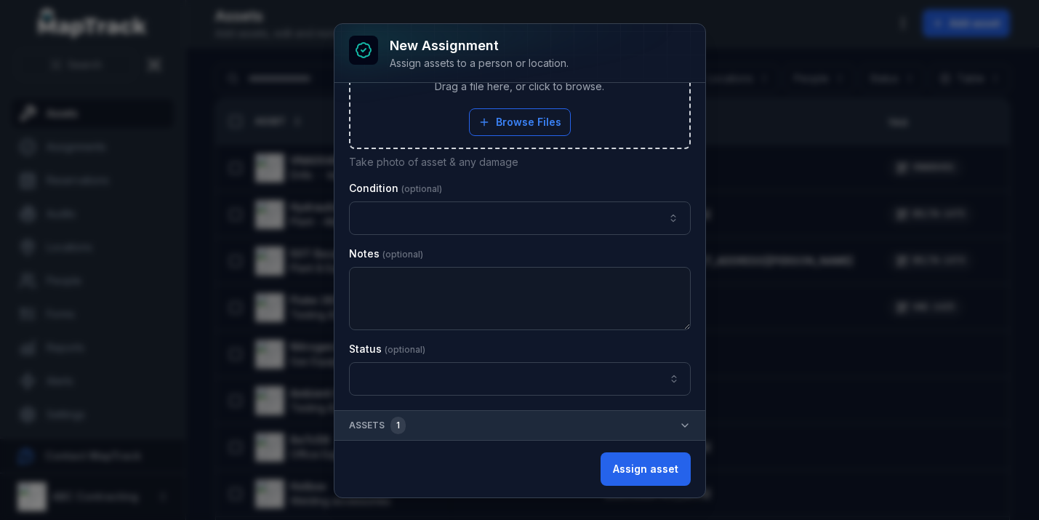
click at [285, 382] on div "**********" at bounding box center [519, 260] width 1039 height 520
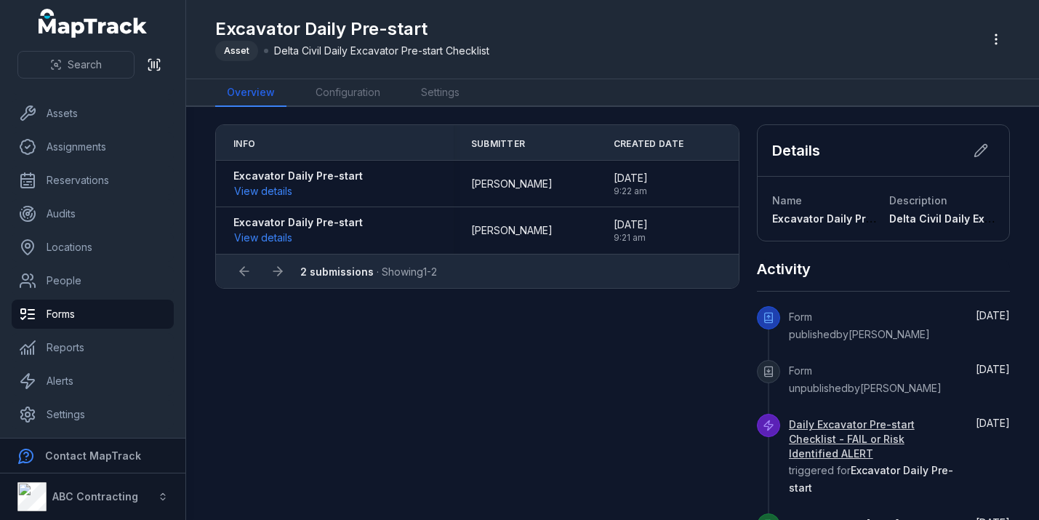
click at [220, 318] on div "Info Submitter Created Date Excavator Daily Pre-start View details [PERSON_NAME…" at bounding box center [612, 387] width 795 height 527
